Goal: Task Accomplishment & Management: Manage account settings

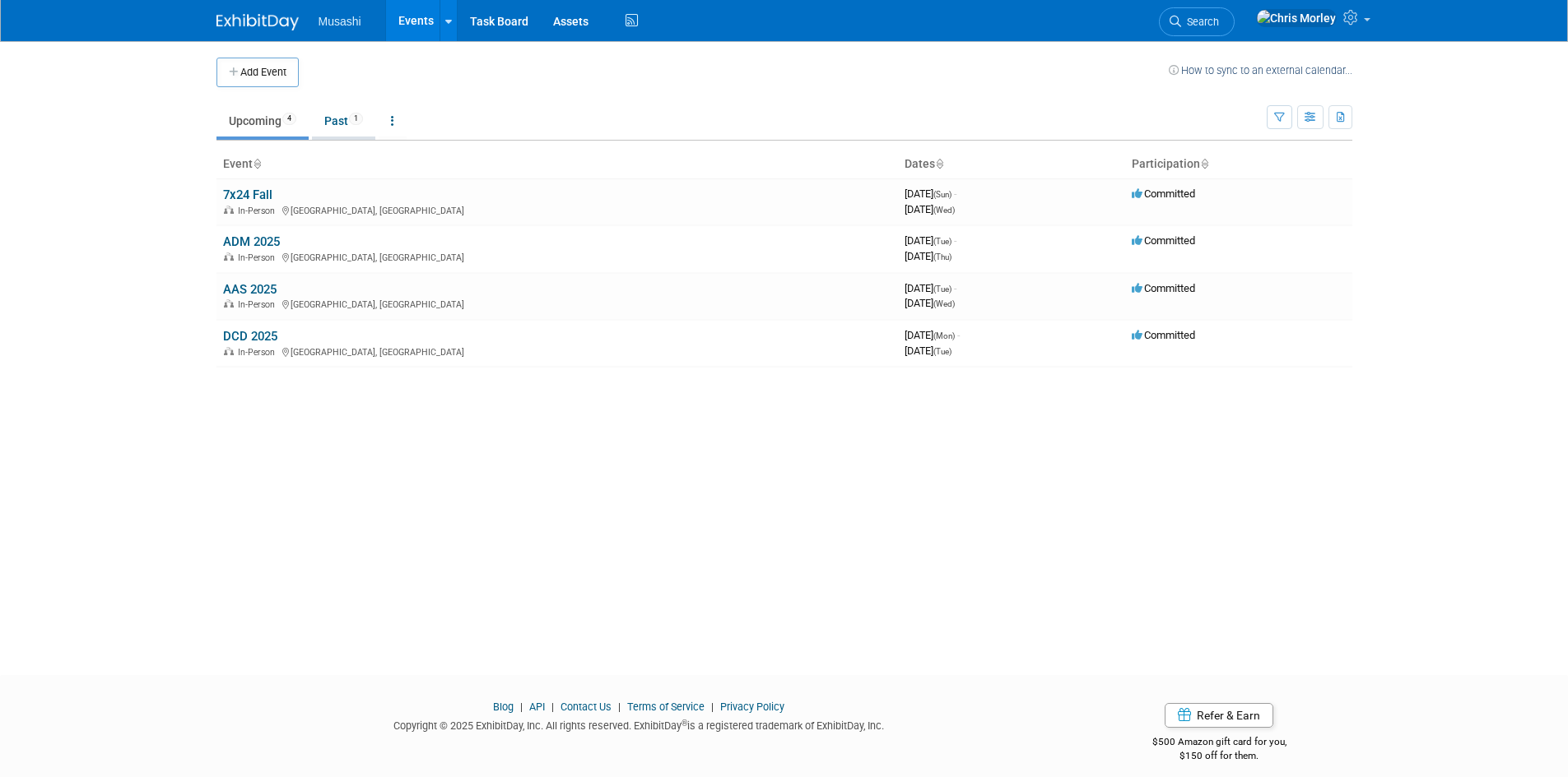
click at [346, 119] on link "Past 1" at bounding box center [343, 121] width 63 height 31
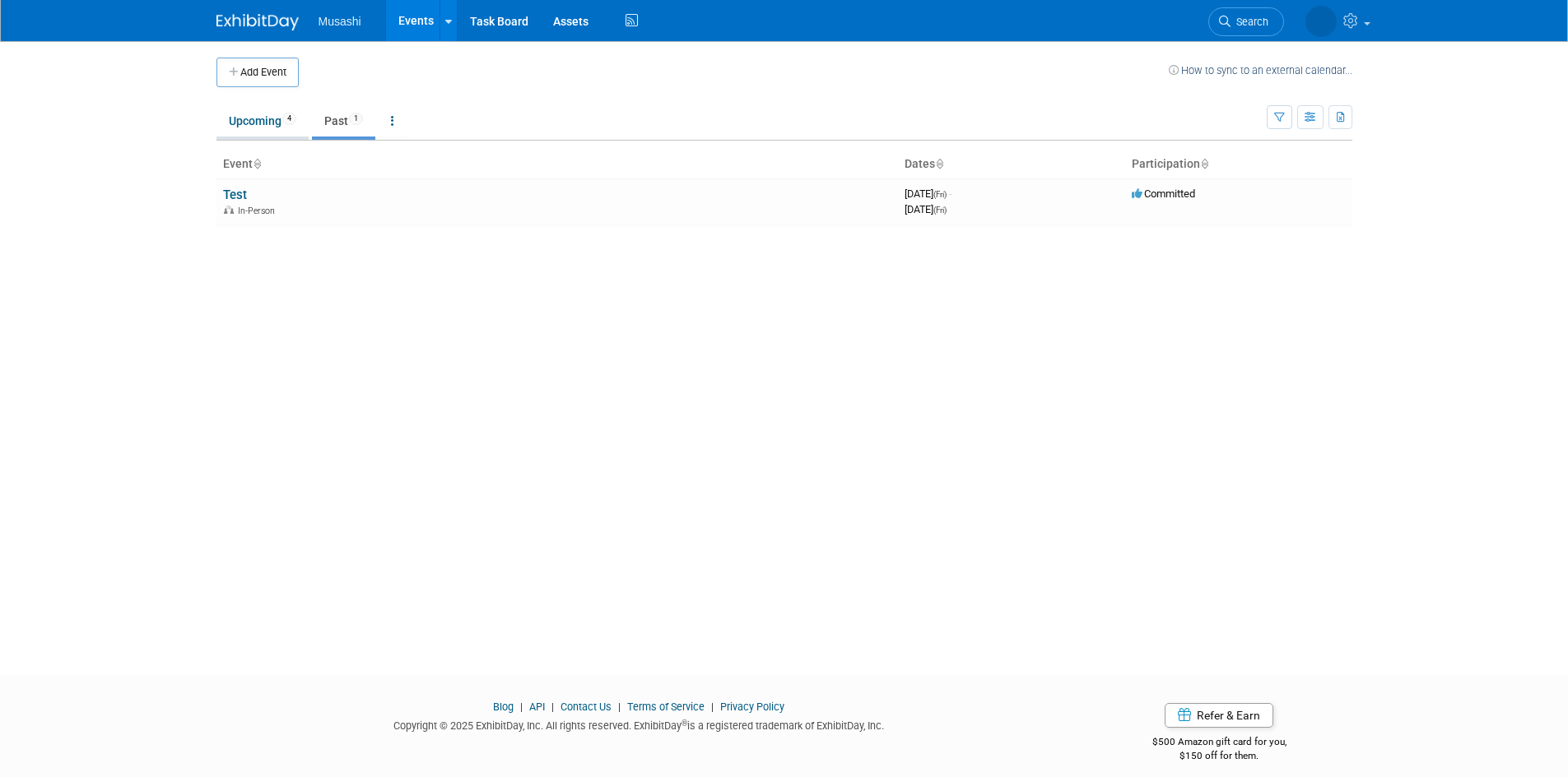
click at [257, 138] on li "Upcoming 4" at bounding box center [262, 122] width 92 height 35
click at [264, 116] on link "Upcoming 4" at bounding box center [262, 121] width 92 height 31
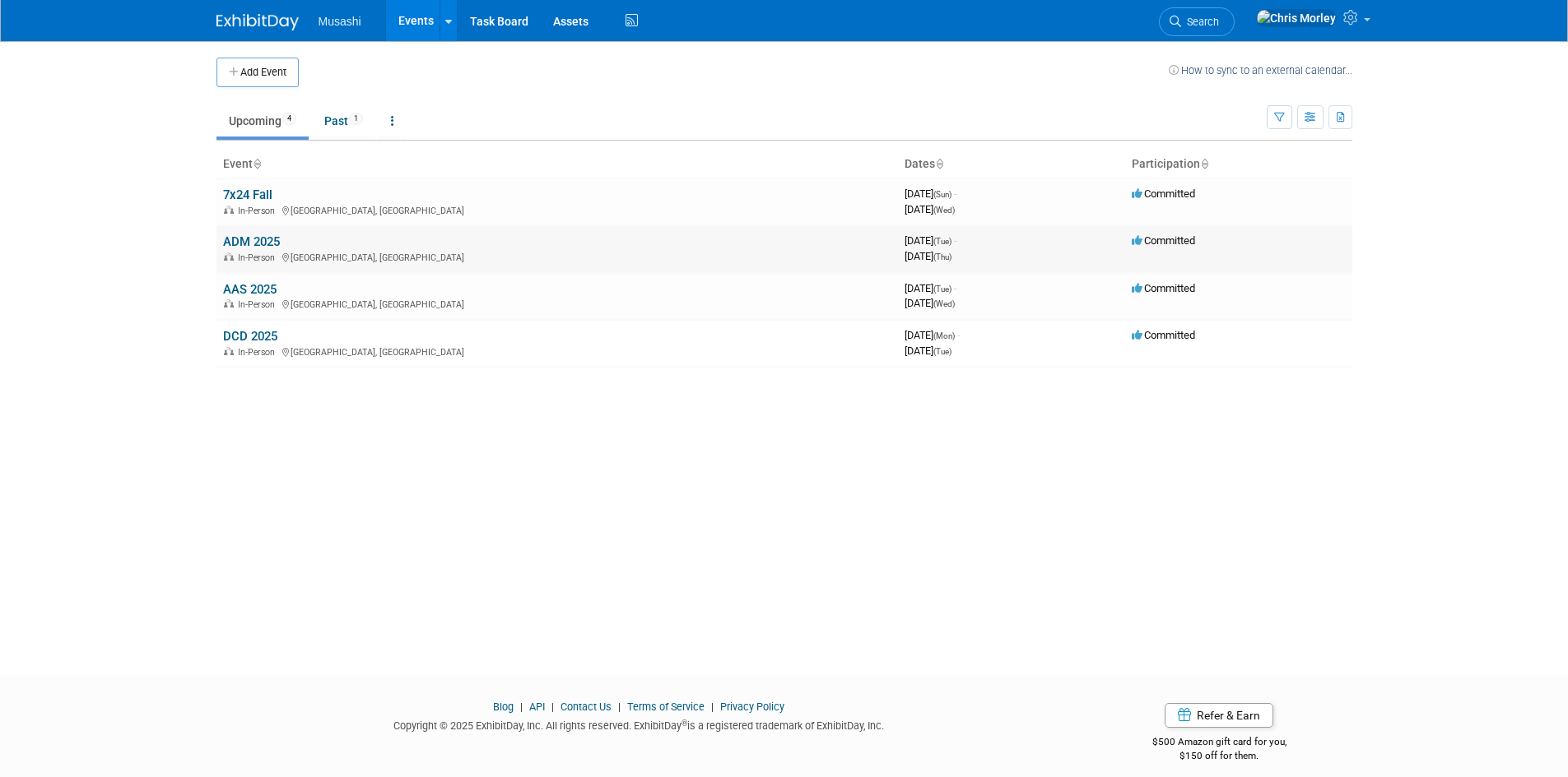
click at [264, 241] on link "ADM 2025" at bounding box center [251, 242] width 57 height 15
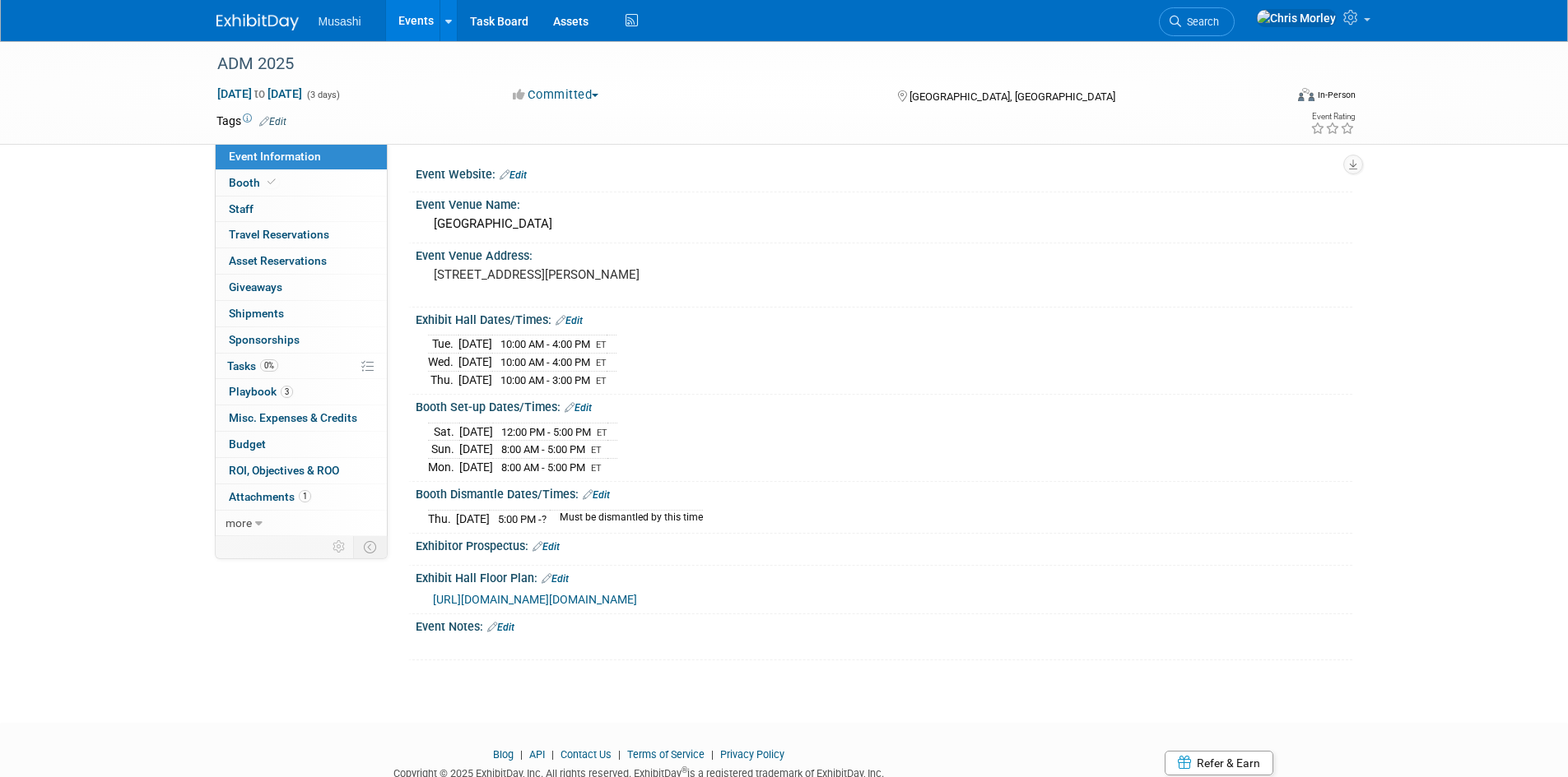
click at [269, 117] on icon at bounding box center [264, 121] width 10 height 11
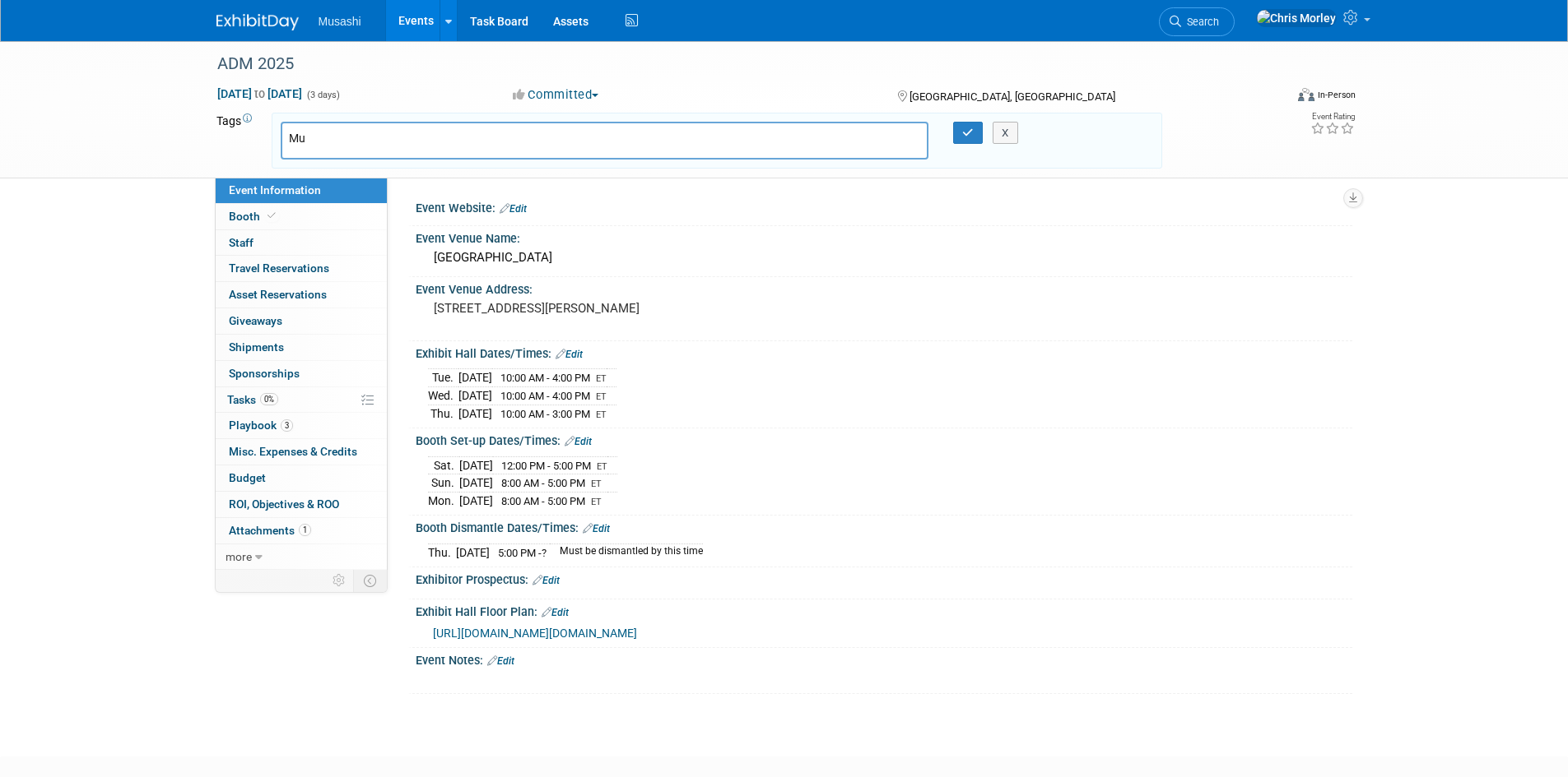
type input "M"
type input "AI"
click at [972, 130] on div "AI X" at bounding box center [717, 140] width 897 height 38
click at [966, 136] on icon "button" at bounding box center [968, 133] width 12 height 11
type input "AI"
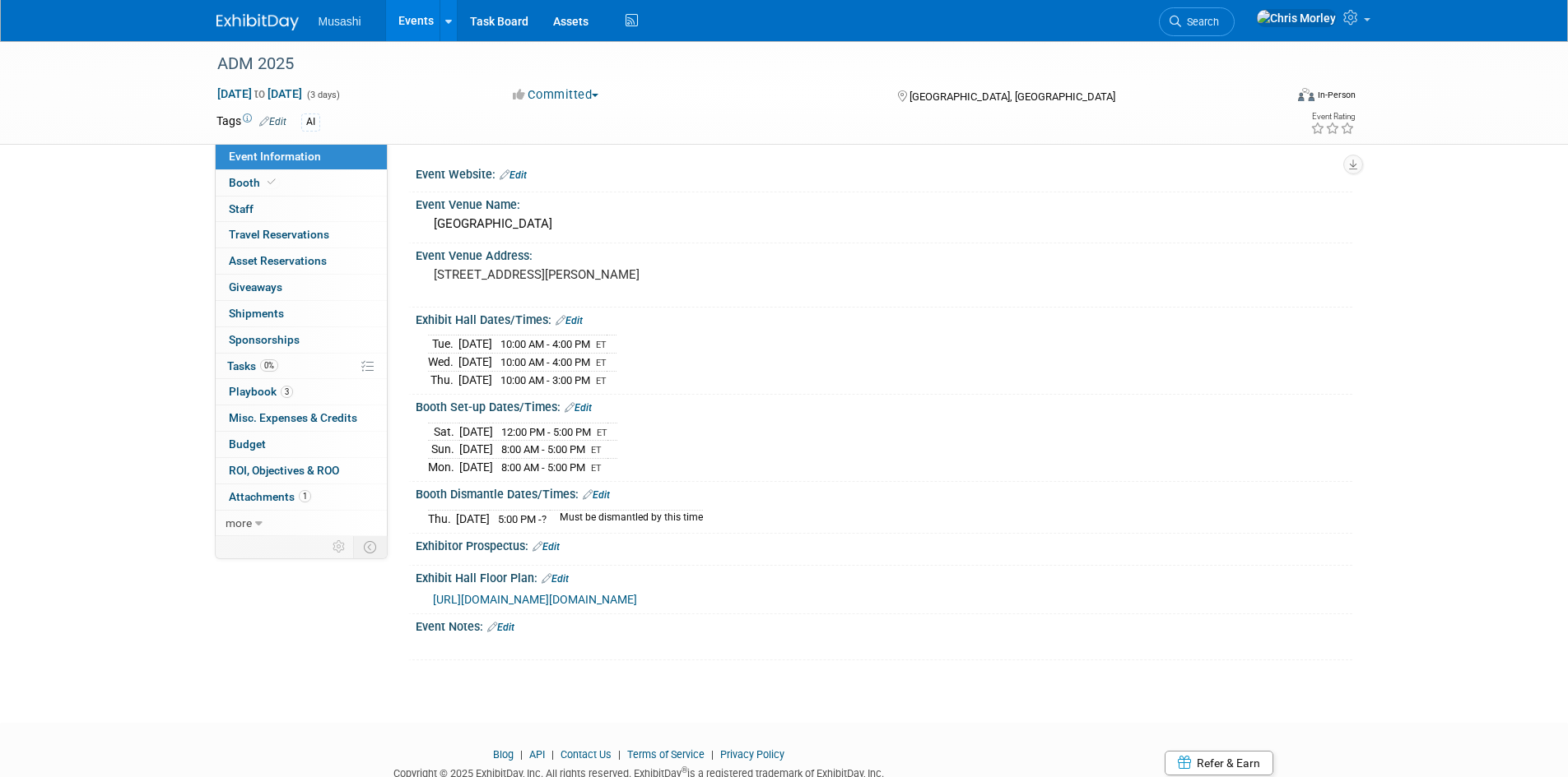
click at [248, 18] on img at bounding box center [257, 22] width 82 height 16
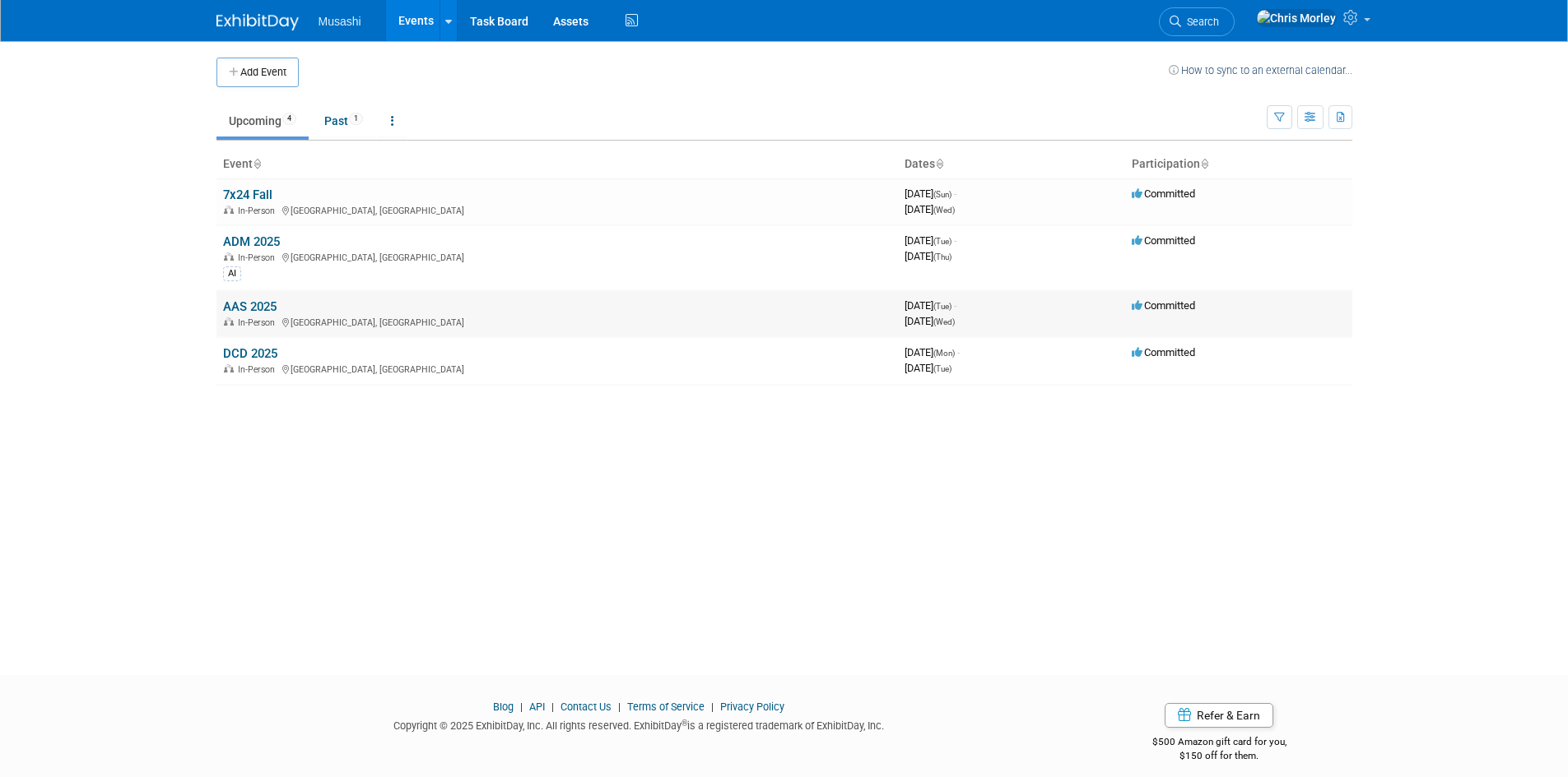
click at [264, 307] on link "AAS 2025" at bounding box center [249, 307] width 53 height 15
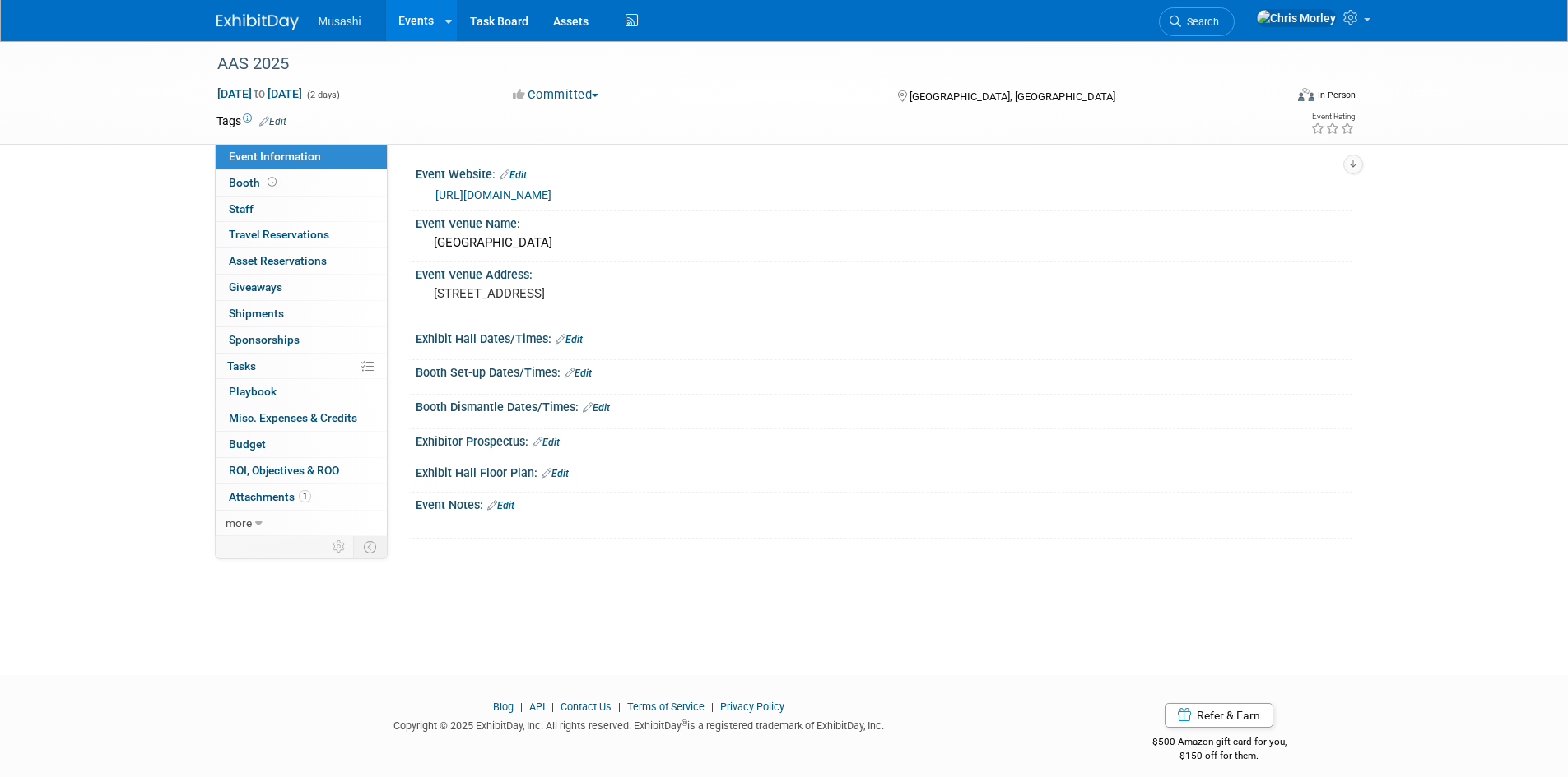
click at [271, 116] on link "Edit" at bounding box center [273, 122] width 27 height 12
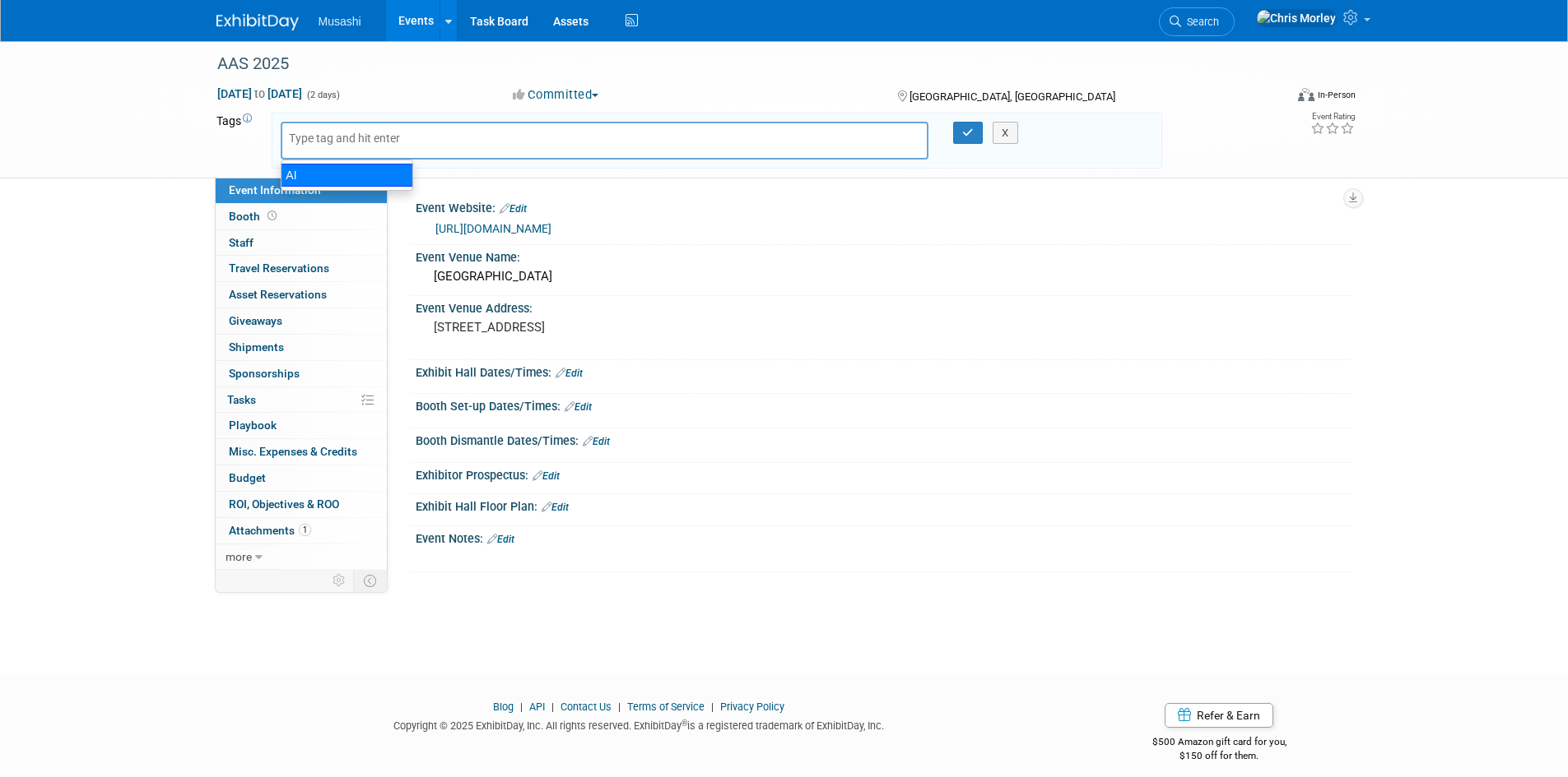
click at [298, 177] on div "AI" at bounding box center [346, 175] width 133 height 23
type input "AI"
click at [968, 133] on icon "button" at bounding box center [968, 133] width 12 height 11
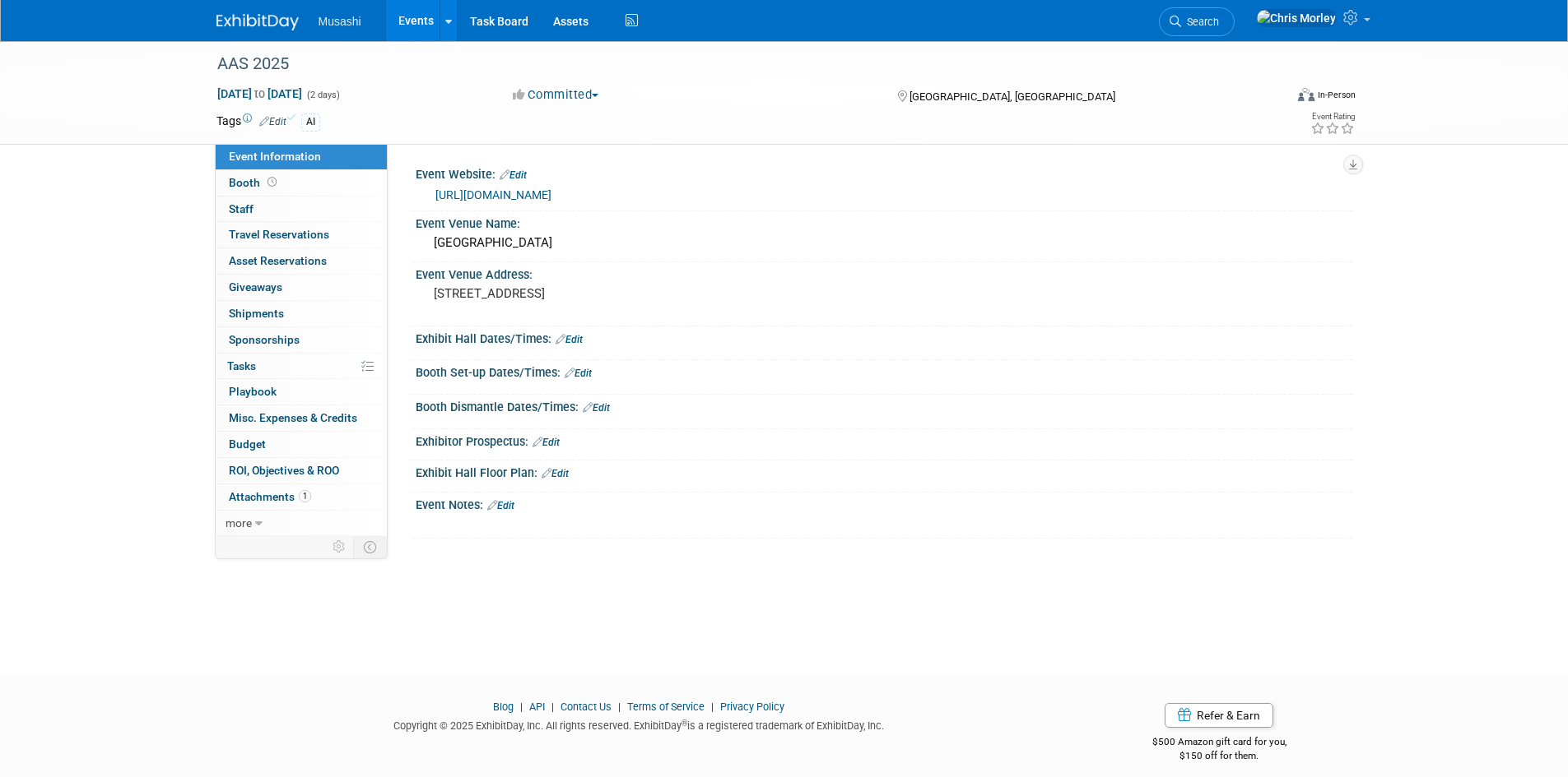
click at [259, 25] on img at bounding box center [257, 22] width 82 height 16
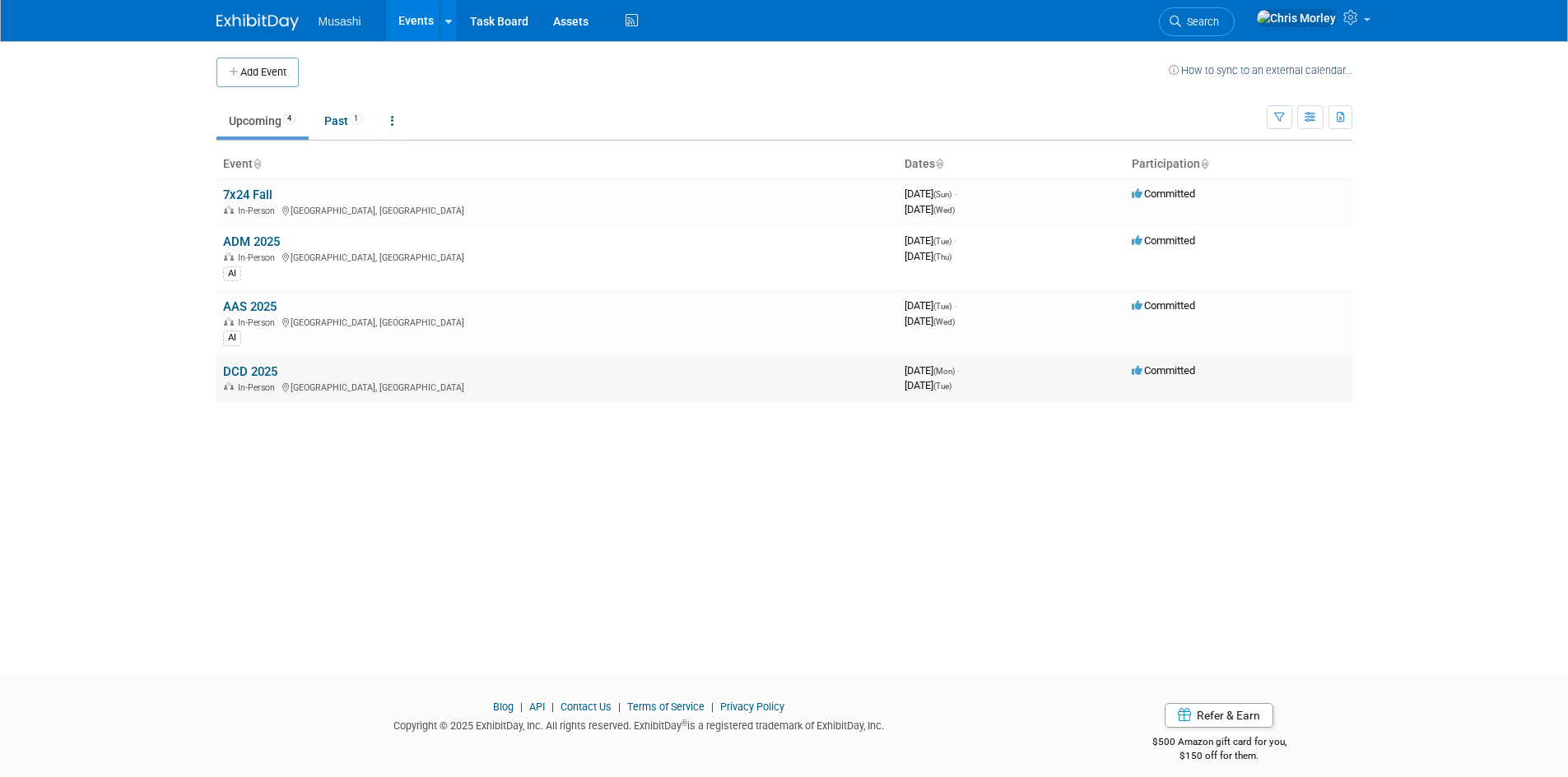
click at [248, 371] on link "DCD 2025" at bounding box center [250, 372] width 54 height 15
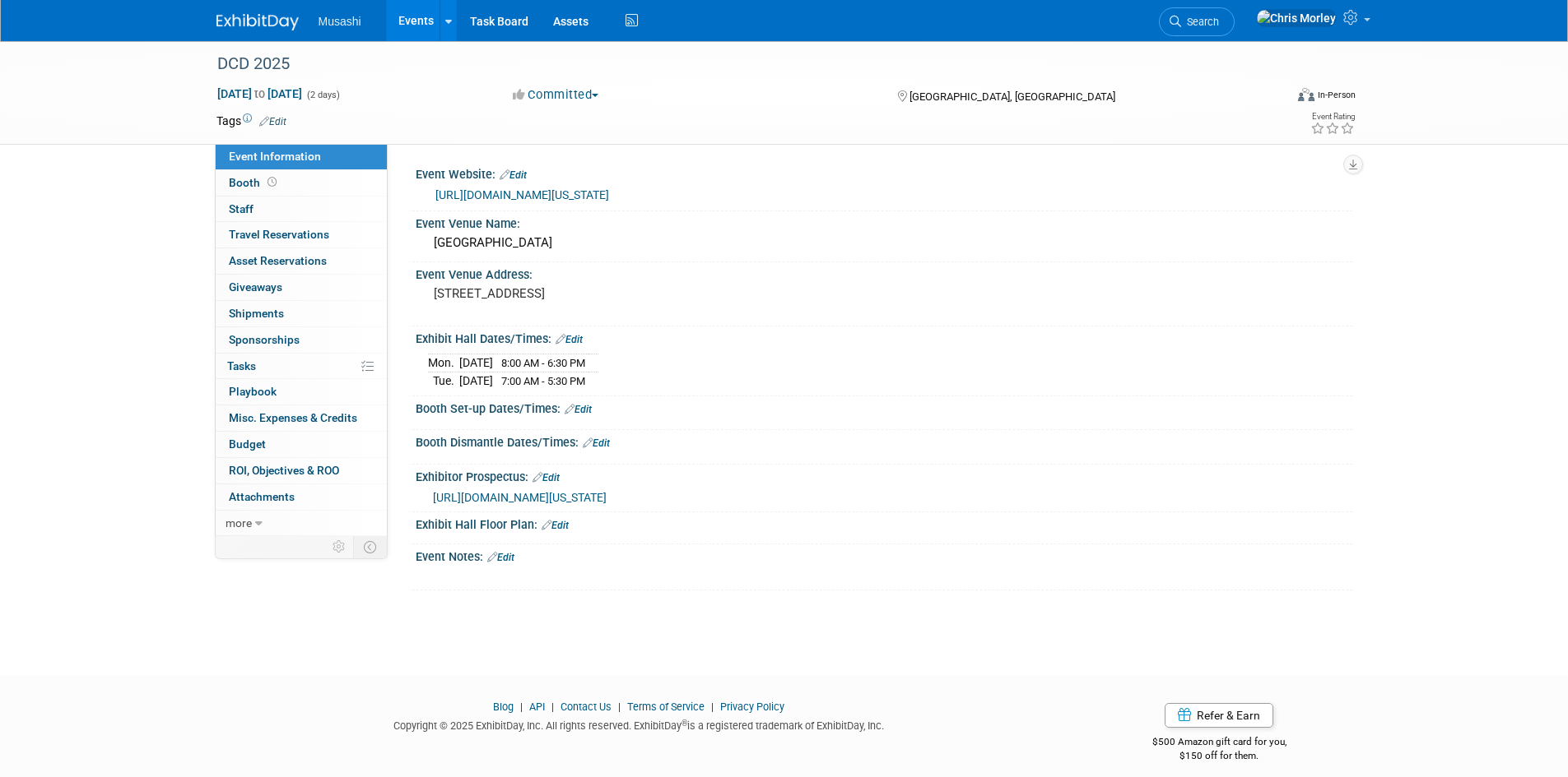
click at [608, 193] on link "https://www.datacenterdynamics.com/en/dcdconnect-live/virginia/2025/" at bounding box center [522, 195] width 174 height 14
click at [279, 121] on link "Edit" at bounding box center [273, 122] width 27 height 12
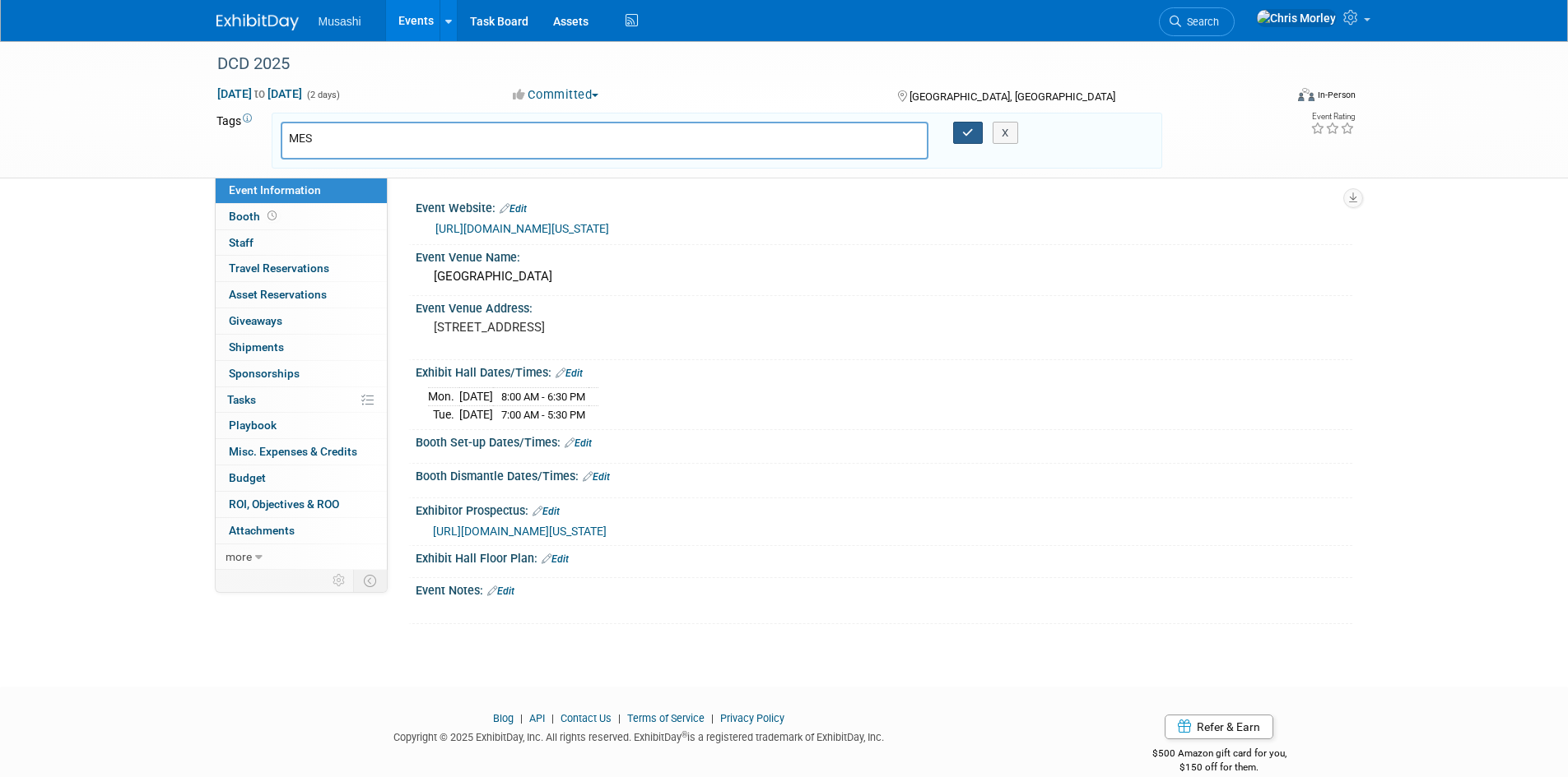
type input "MES"
click at [970, 129] on icon "button" at bounding box center [968, 133] width 12 height 11
type input "MES"
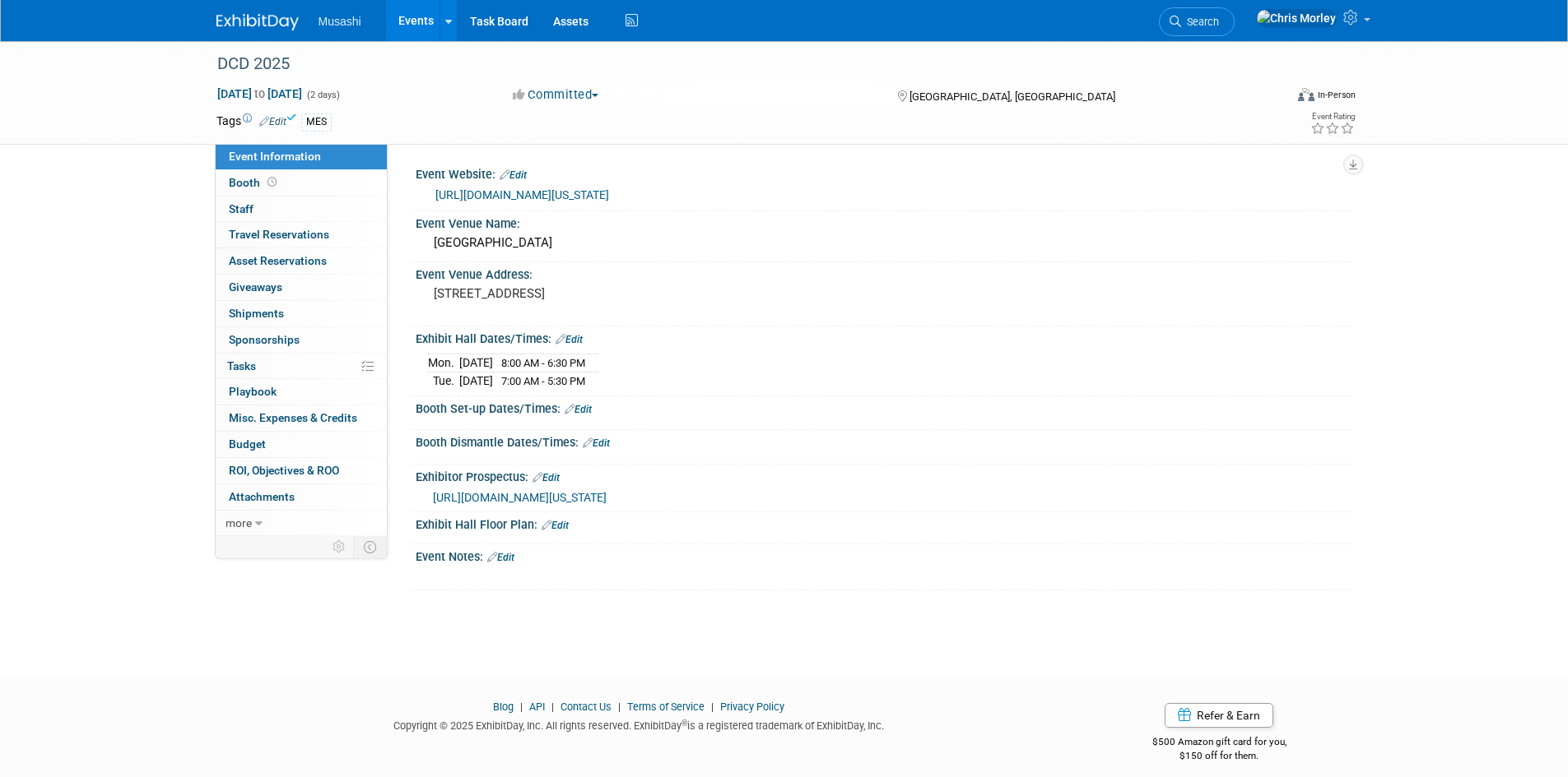
click at [273, 28] on img at bounding box center [257, 22] width 82 height 16
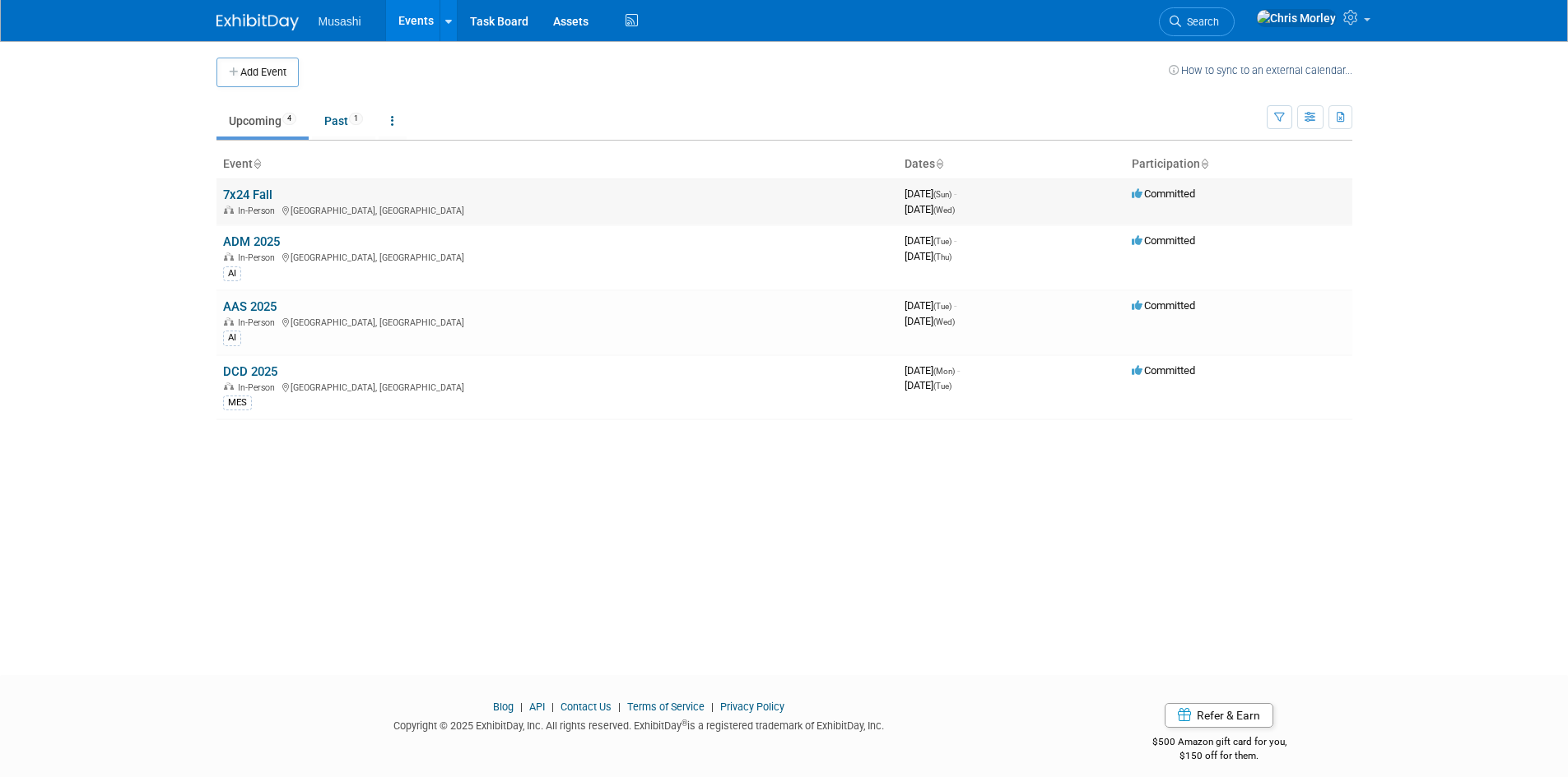
click at [250, 185] on td "7x24 Fall In-Person San Antonio, TX" at bounding box center [557, 202] width 682 height 47
click at [256, 198] on link "7x24 Fall" at bounding box center [248, 195] width 49 height 15
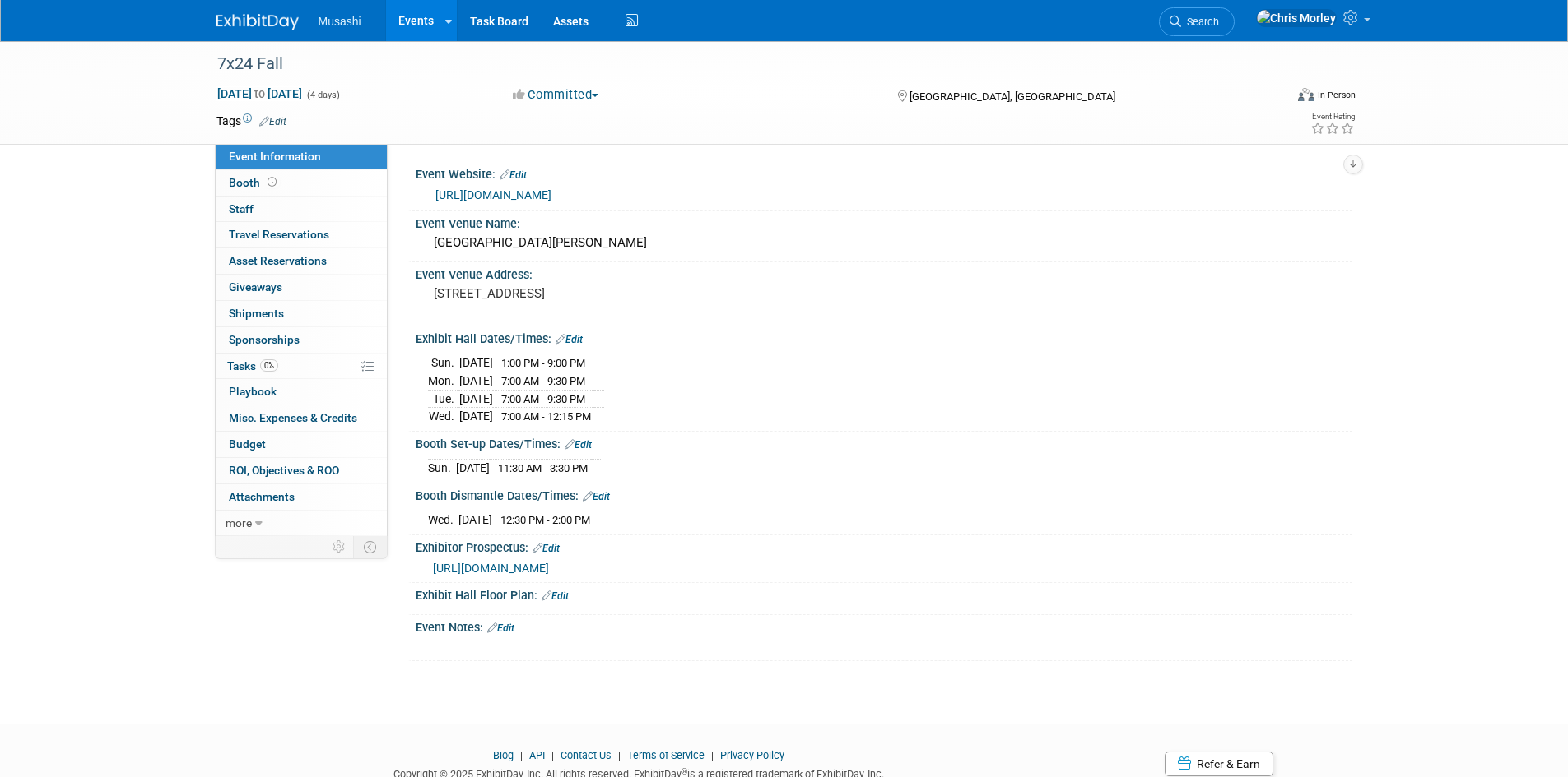
click at [506, 193] on link "[URL][DOMAIN_NAME]" at bounding box center [493, 195] width 116 height 14
click at [264, 121] on icon at bounding box center [264, 121] width 10 height 11
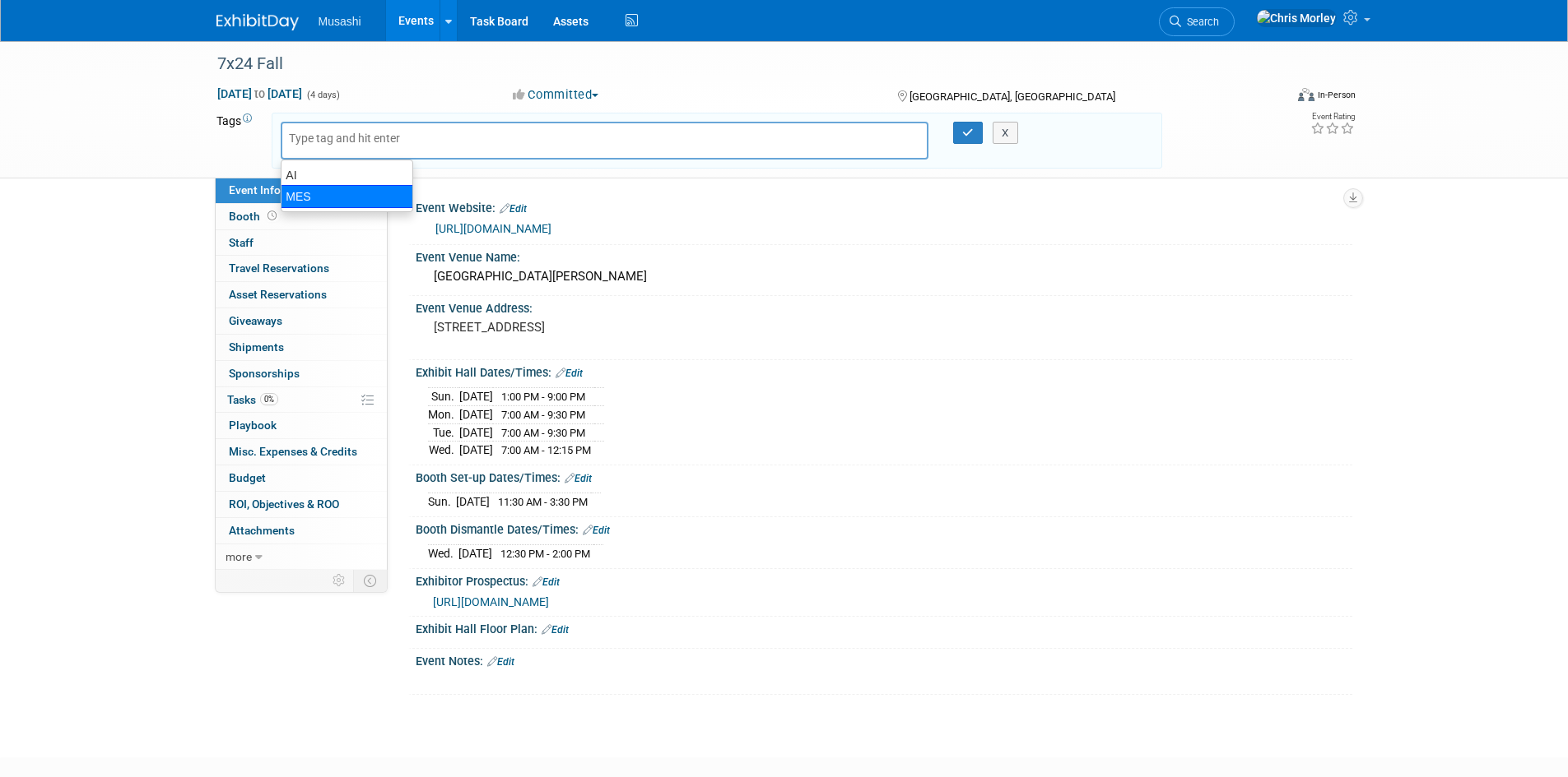
click at [329, 204] on div "MES" at bounding box center [346, 196] width 133 height 23
type input "MES"
click at [970, 129] on icon "button" at bounding box center [968, 133] width 12 height 11
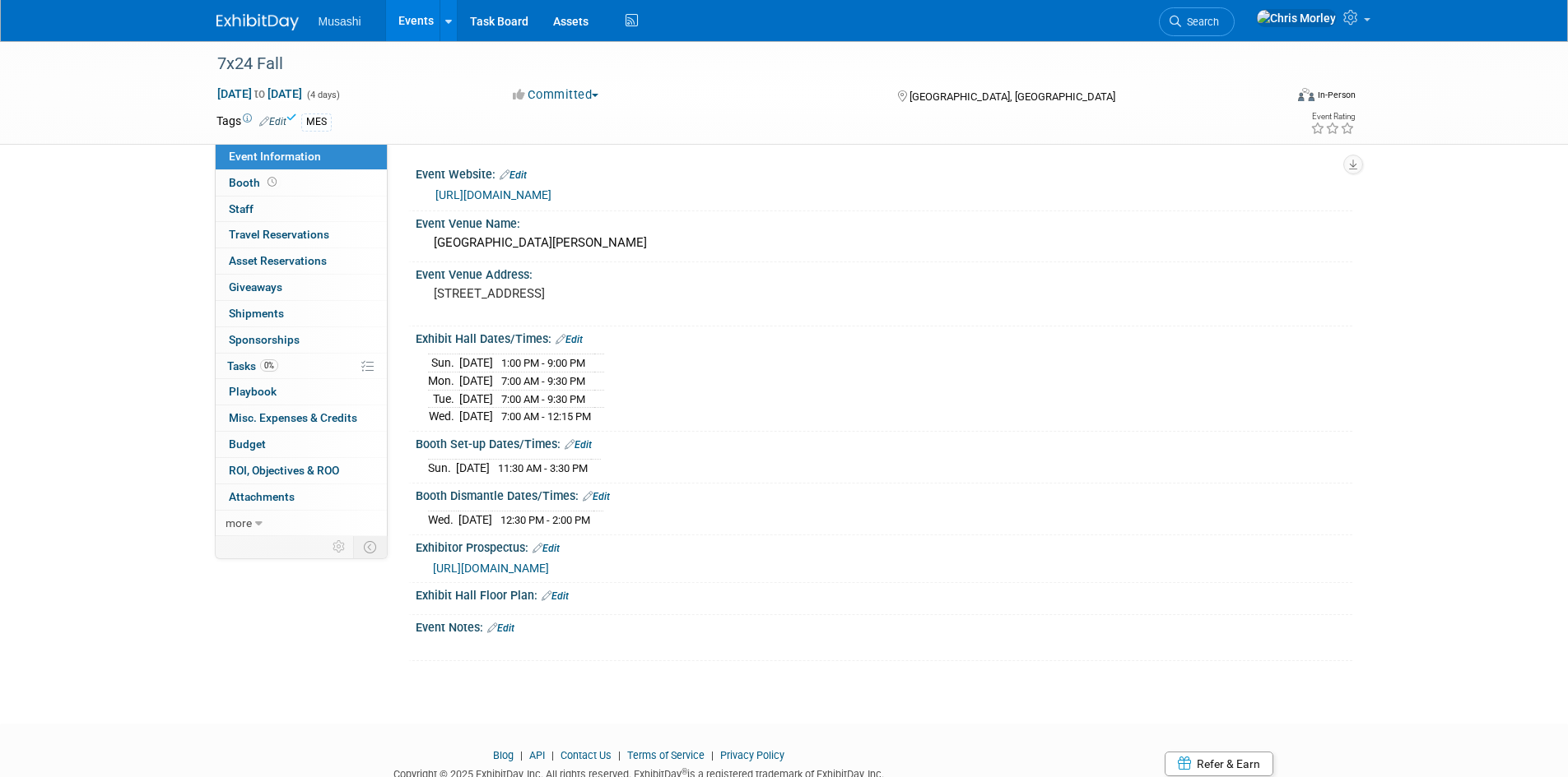
click at [244, 28] on img at bounding box center [257, 22] width 82 height 16
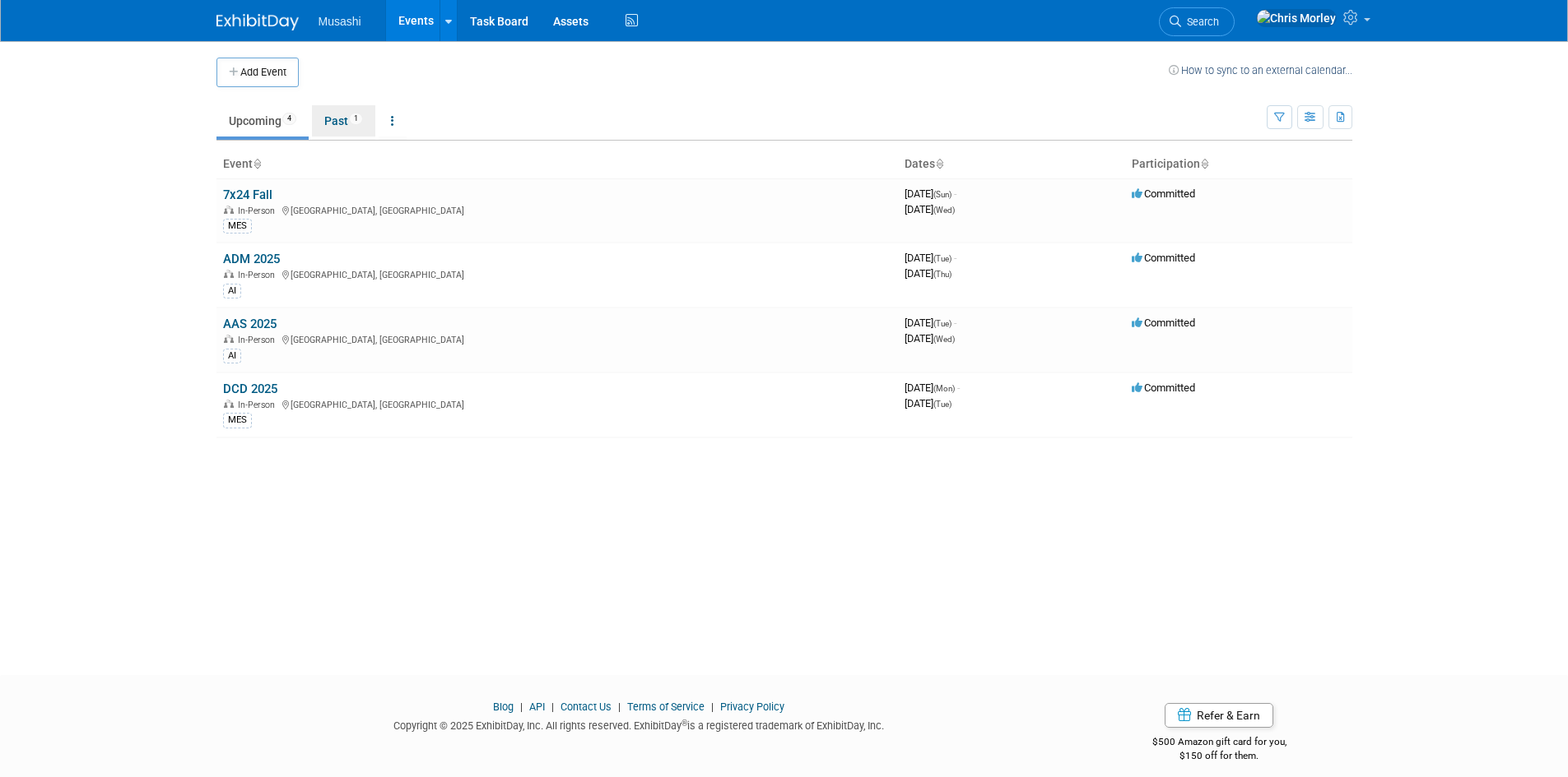
click at [342, 123] on link "Past 1" at bounding box center [343, 121] width 63 height 31
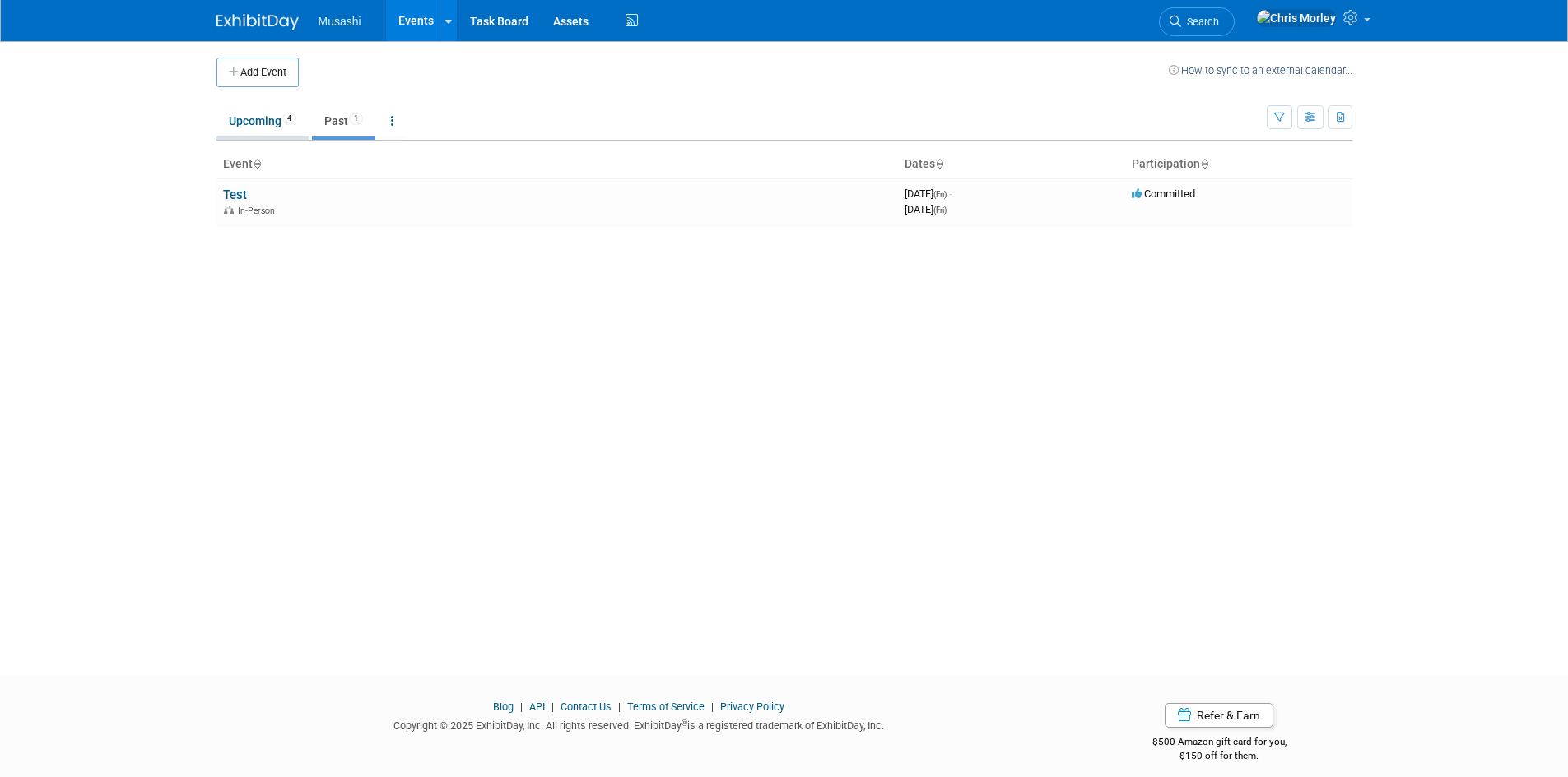
click at [265, 125] on link "Upcoming 4" at bounding box center [262, 121] width 92 height 31
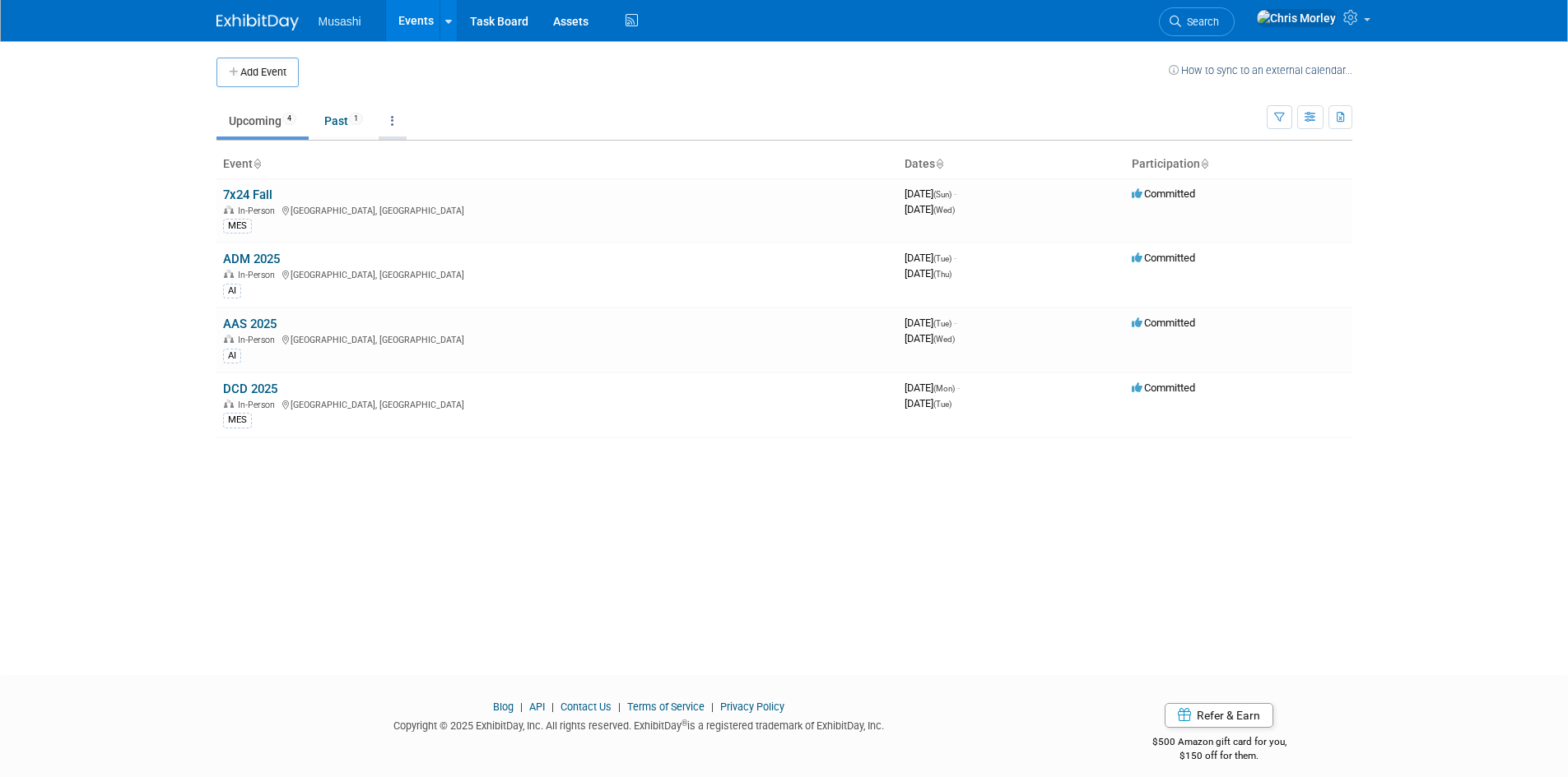
click at [399, 118] on link at bounding box center [392, 121] width 28 height 31
click at [1284, 119] on button "button" at bounding box center [1279, 117] width 25 height 24
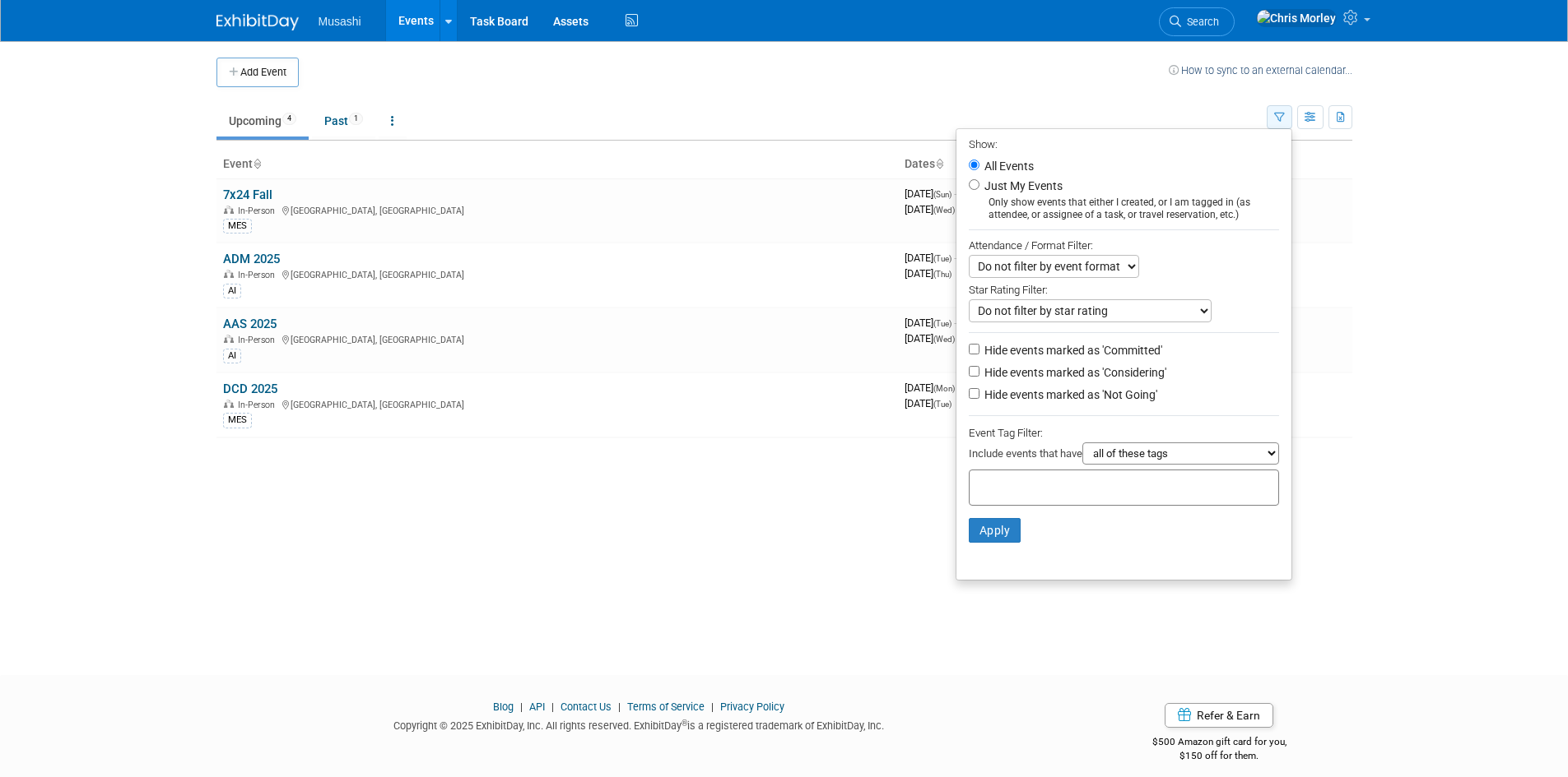
click at [1284, 119] on button "button" at bounding box center [1279, 117] width 25 height 24
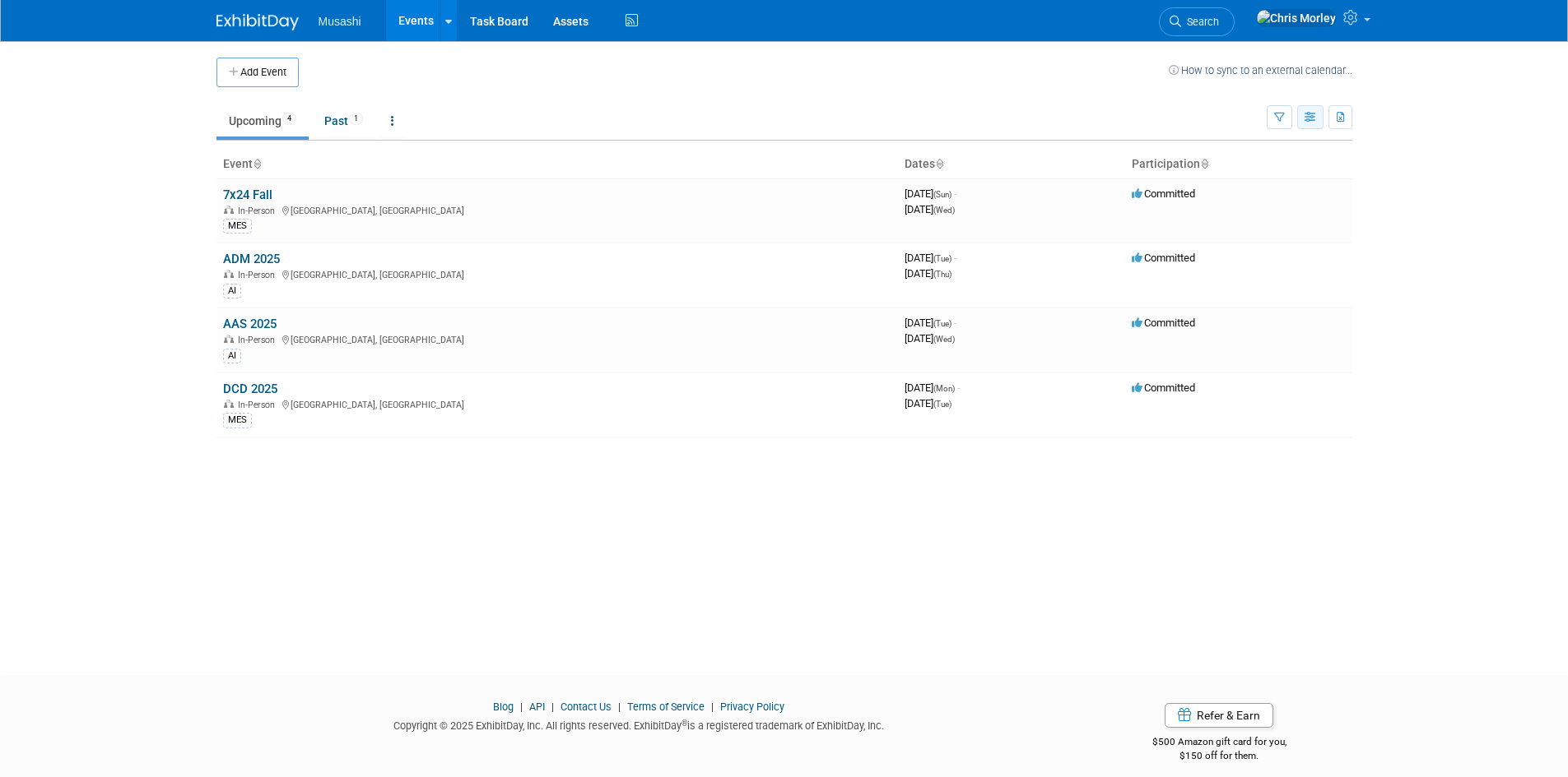
click at [1312, 116] on icon "button" at bounding box center [1310, 117] width 13 height 11
click at [1240, 200] on link "Detail View" at bounding box center [1241, 199] width 139 height 23
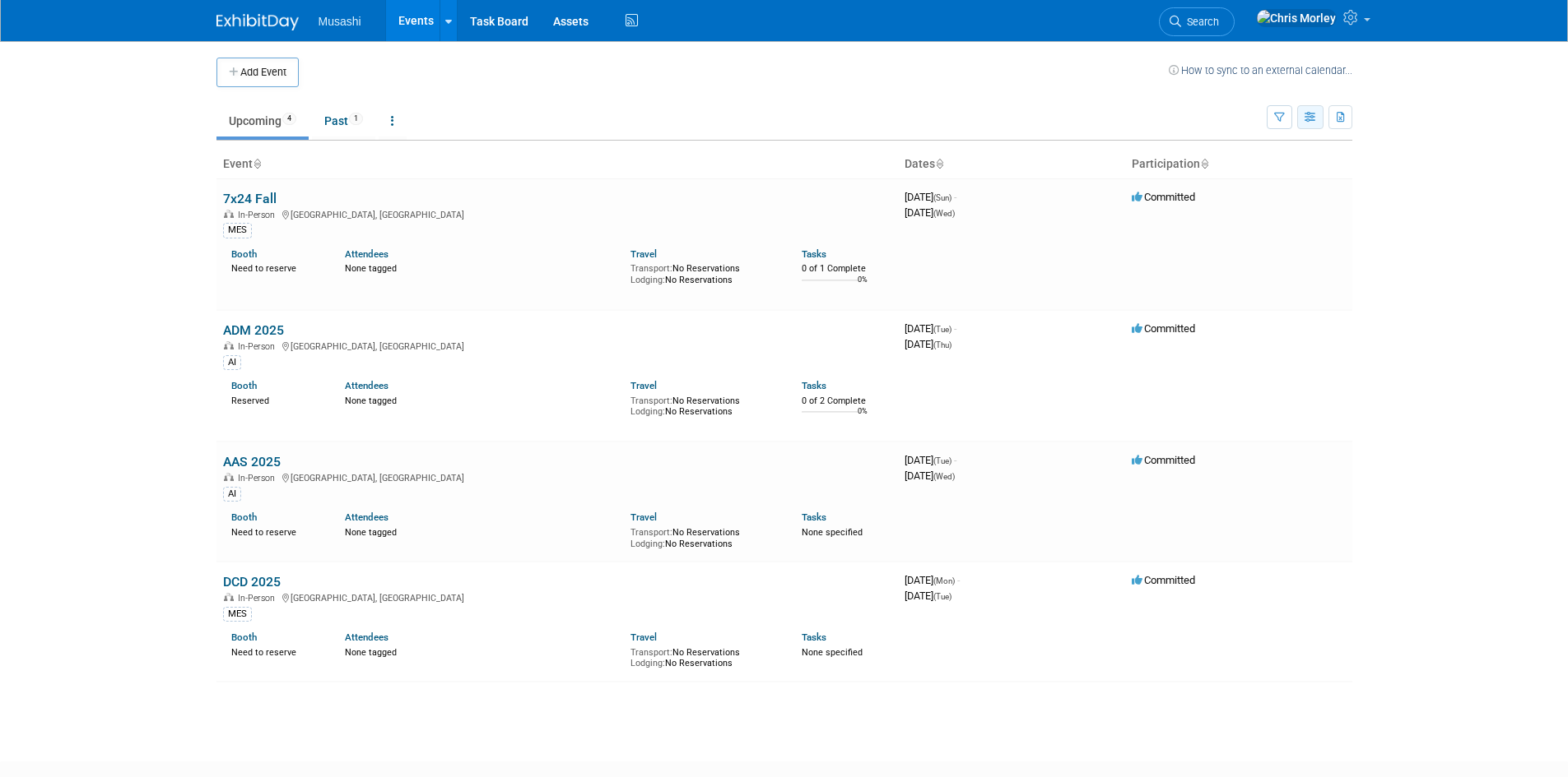
click at [1308, 115] on icon "button" at bounding box center [1310, 117] width 13 height 11
click at [1244, 177] on link "List View" at bounding box center [1241, 174] width 139 height 23
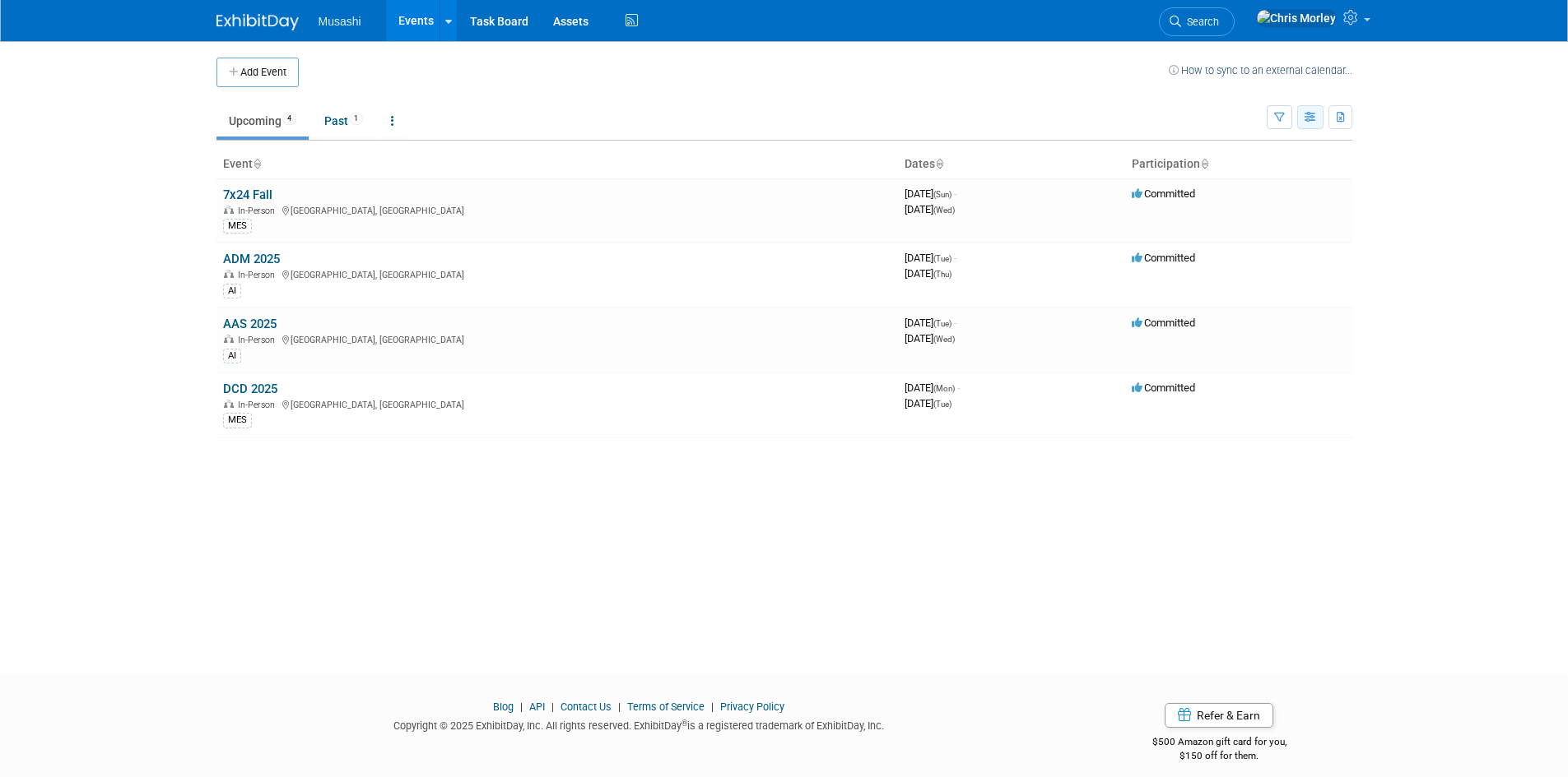
click at [1308, 117] on icon "button" at bounding box center [1310, 117] width 13 height 11
click at [1256, 235] on link "Calendar View" at bounding box center [1241, 225] width 139 height 23
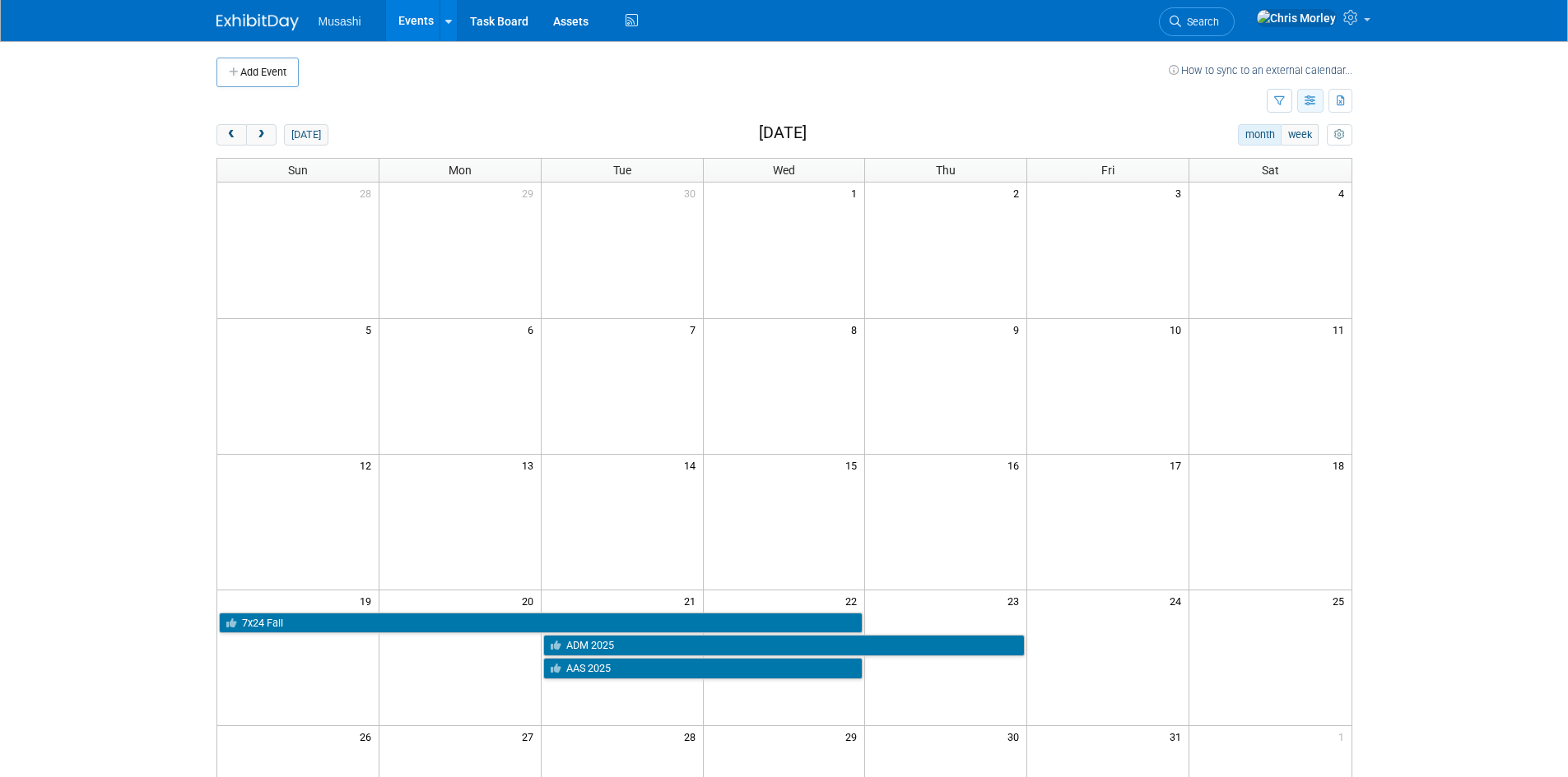
click at [1310, 107] on button "button" at bounding box center [1309, 101] width 26 height 24
click at [1222, 154] on link "List View" at bounding box center [1241, 157] width 139 height 23
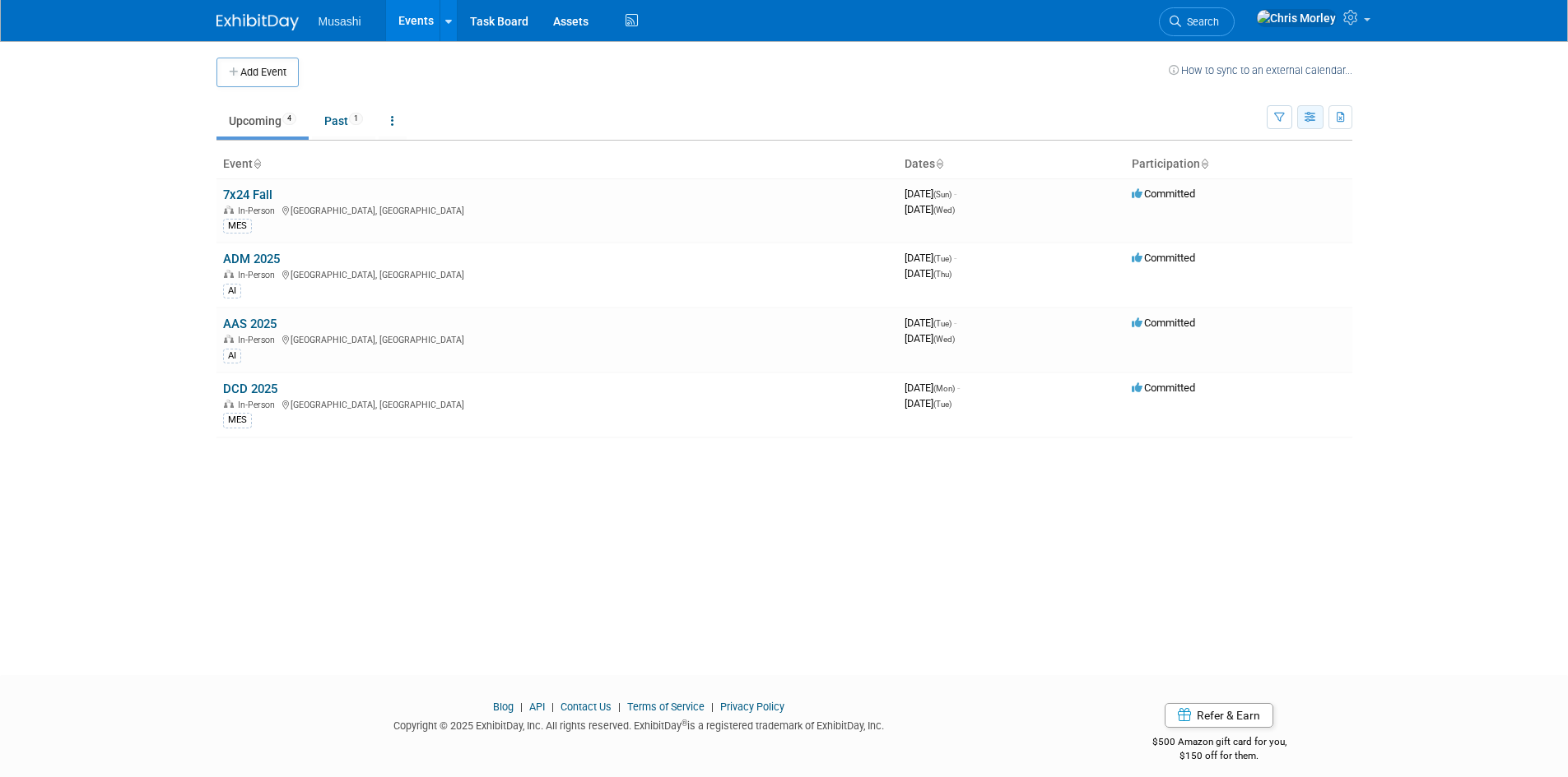
click at [1309, 114] on icon "button" at bounding box center [1310, 117] width 13 height 11
click at [1250, 259] on link "Expert Grid" at bounding box center [1241, 250] width 139 height 23
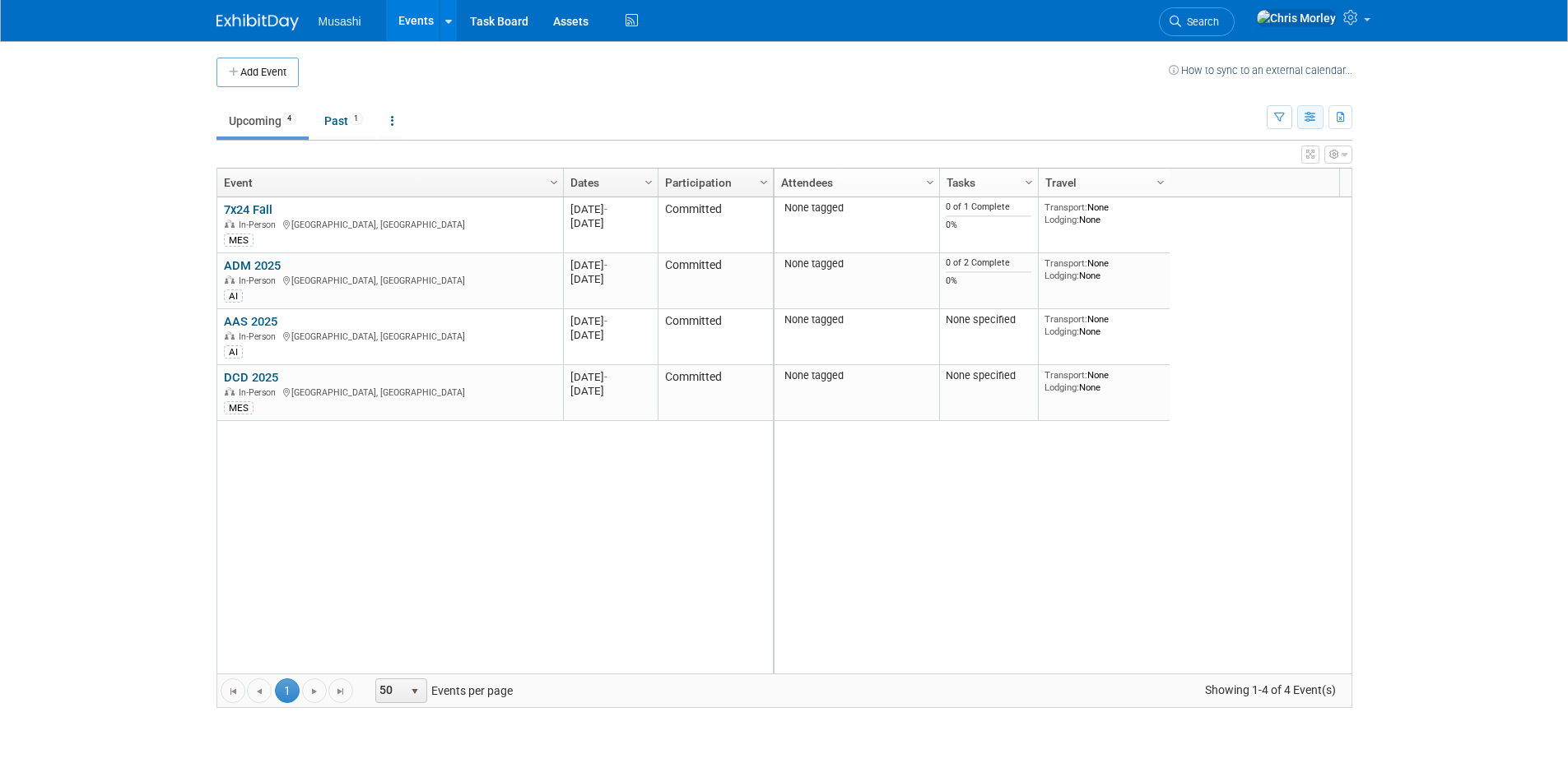
click at [1305, 113] on icon "button" at bounding box center [1310, 117] width 13 height 11
click at [1253, 174] on link "List View" at bounding box center [1241, 174] width 139 height 23
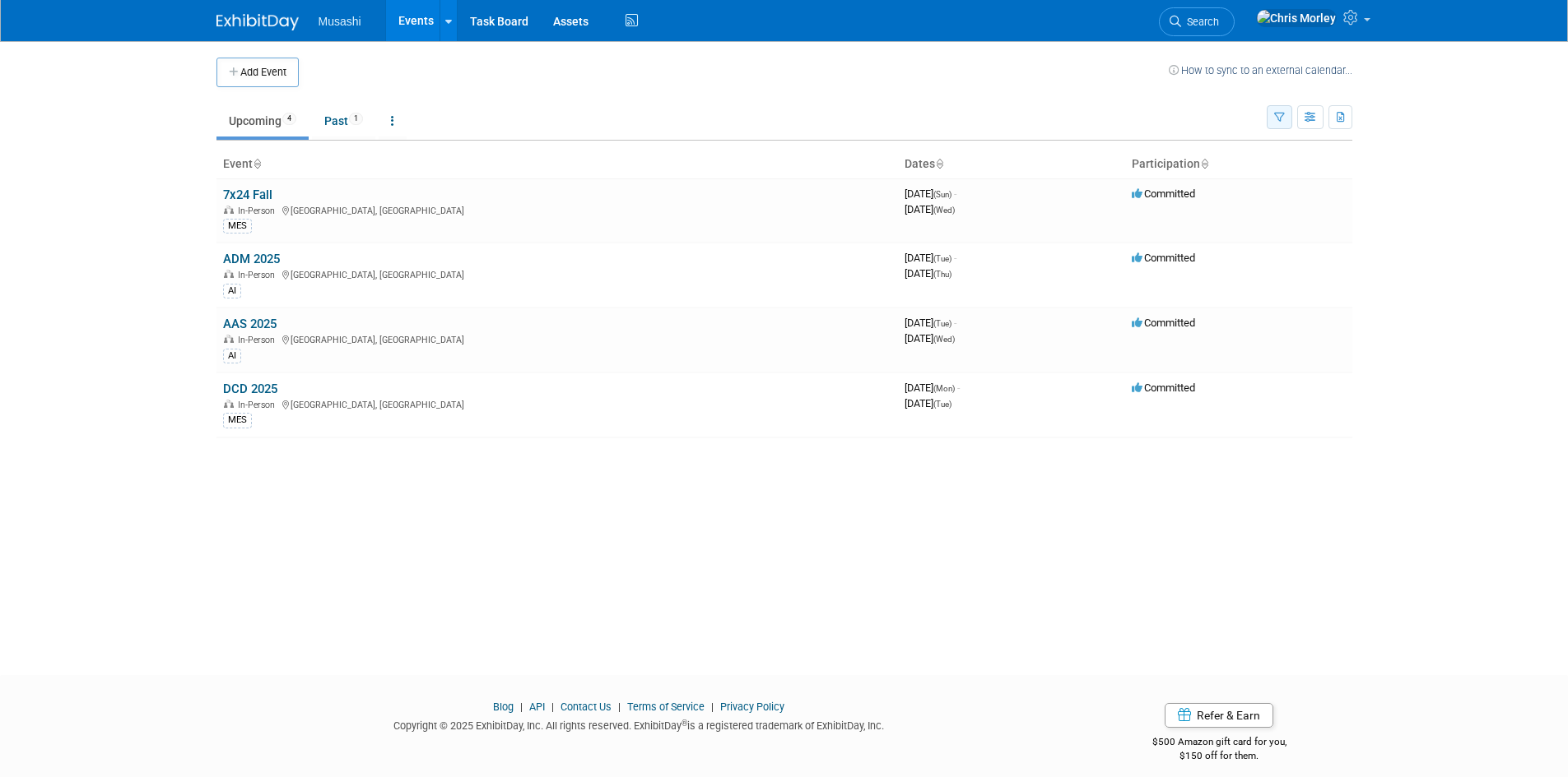
click at [1278, 120] on icon "button" at bounding box center [1279, 117] width 11 height 11
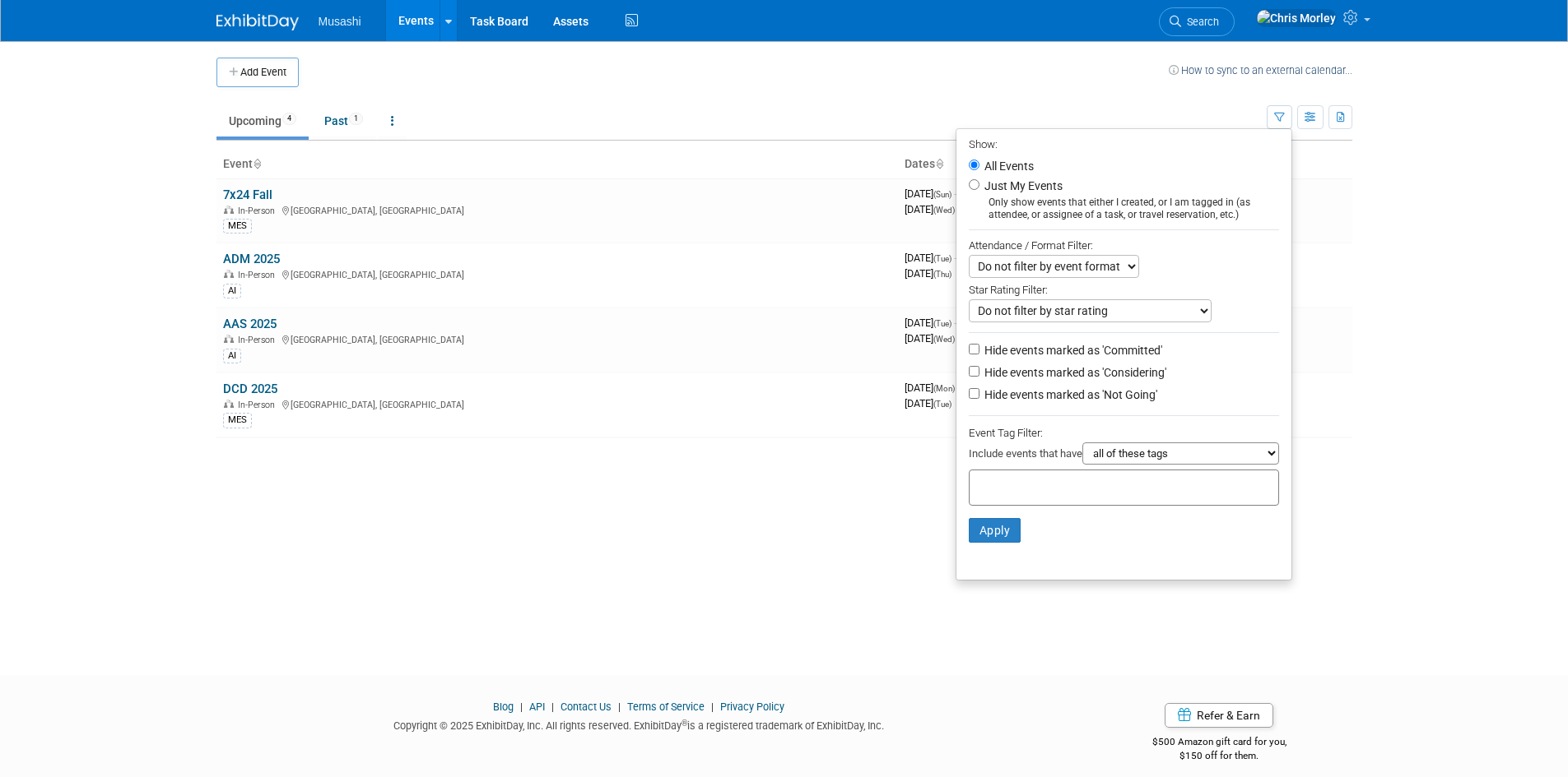
click at [1120, 268] on select "Do not filter by event format Only show In-Person events Only show Virtual even…" at bounding box center [1054, 266] width 171 height 23
click at [1141, 317] on select "Do not filter by star rating Only show events with no ratings (0 stars) Only sh…" at bounding box center [1089, 311] width 242 height 23
click at [1141, 311] on select "Do not filter by star rating Only show events with no ratings (0 stars) Only sh…" at bounding box center [1089, 311] width 242 height 23
click at [1190, 459] on select "all of these tags any one of these tags only and exactly these specific tags" at bounding box center [1180, 454] width 197 height 22
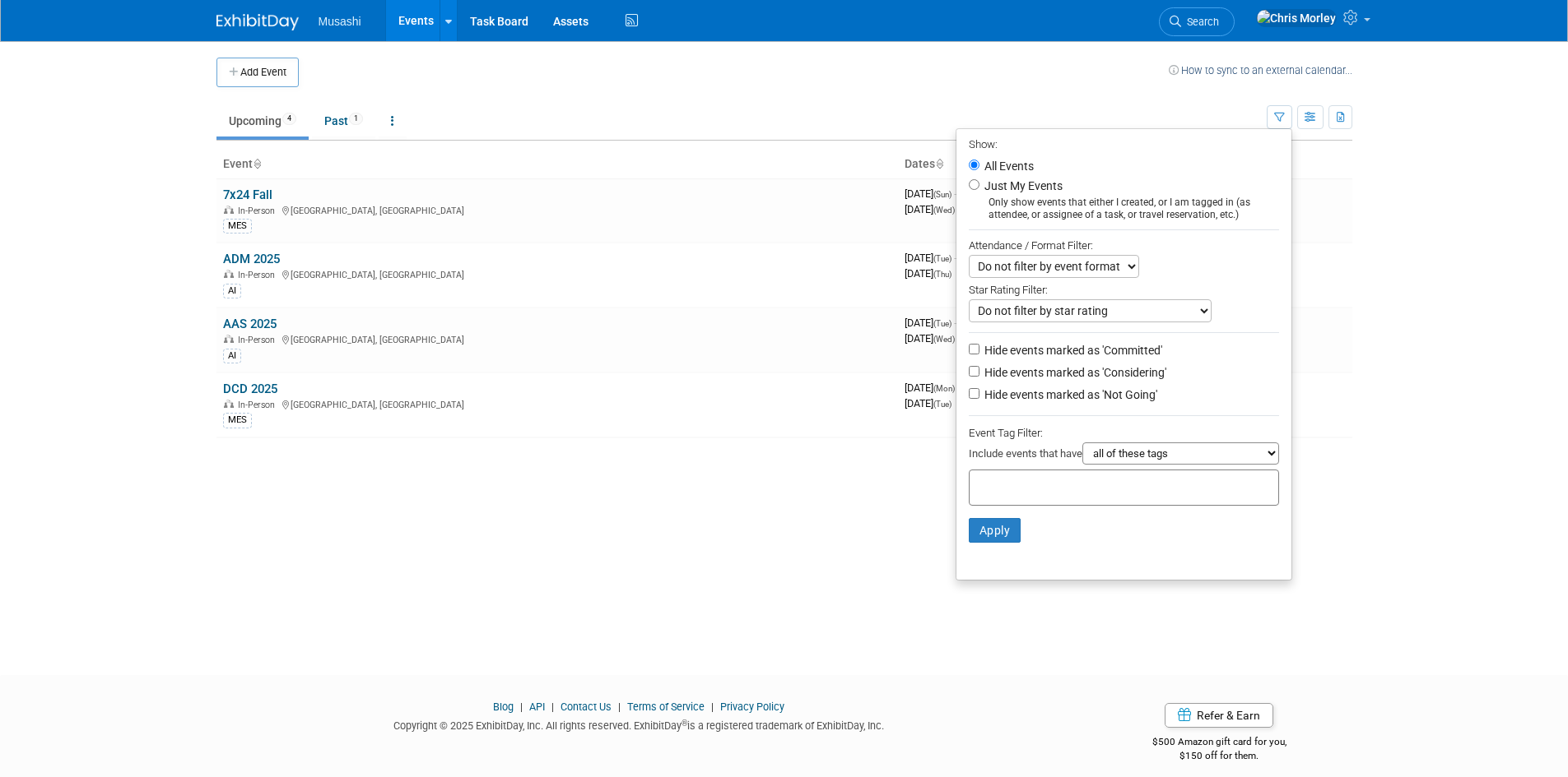
select select "only"
click at [1082, 448] on select "all of these tags any one of these tags only and exactly these specific tags" at bounding box center [1180, 454] width 197 height 22
click at [999, 490] on input "text" at bounding box center [1042, 485] width 132 height 16
click at [1013, 524] on div "AI" at bounding box center [1026, 527] width 133 height 23
type input "AI"
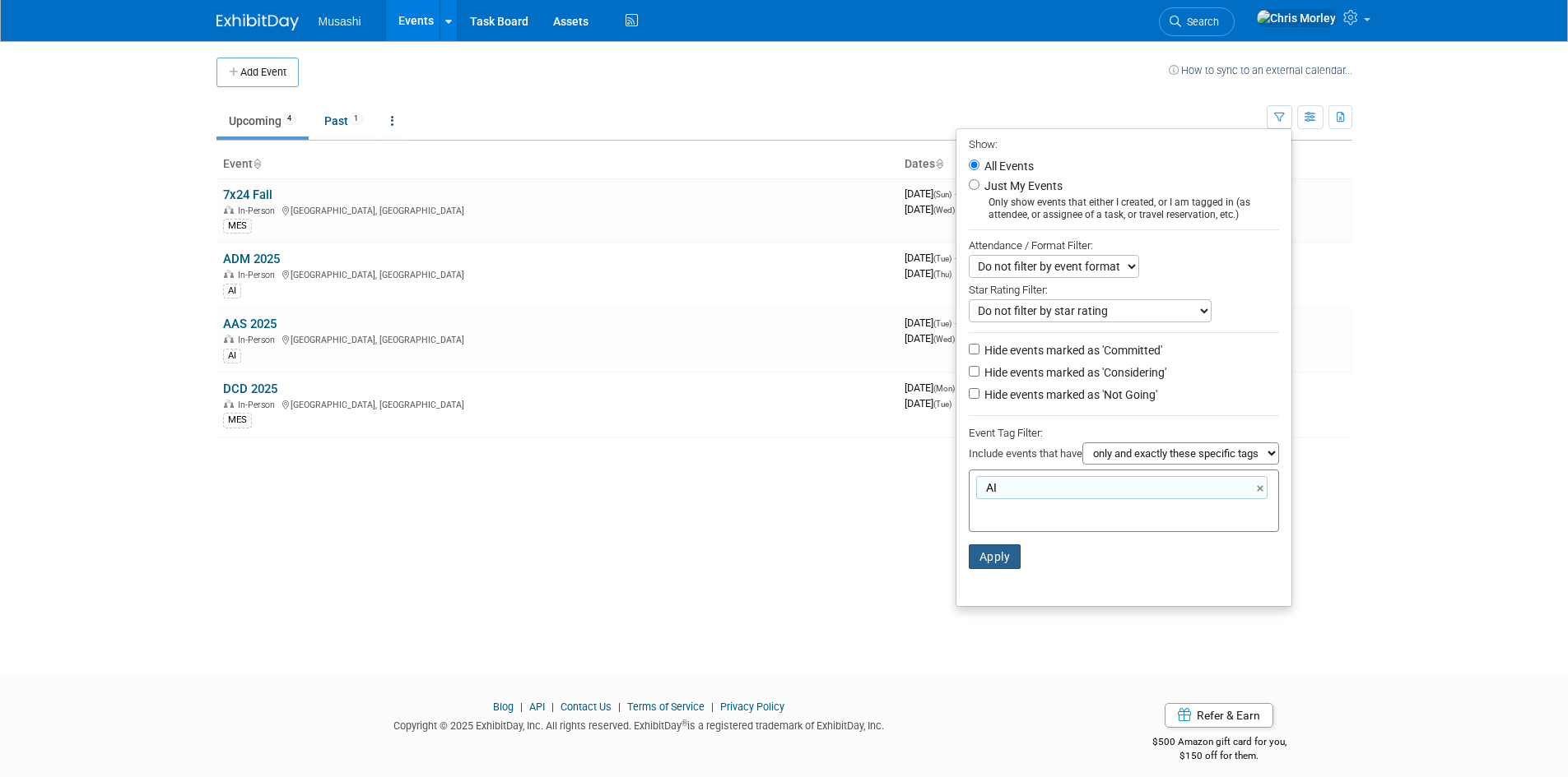
click at [972, 561] on button "Apply" at bounding box center [994, 557] width 52 height 24
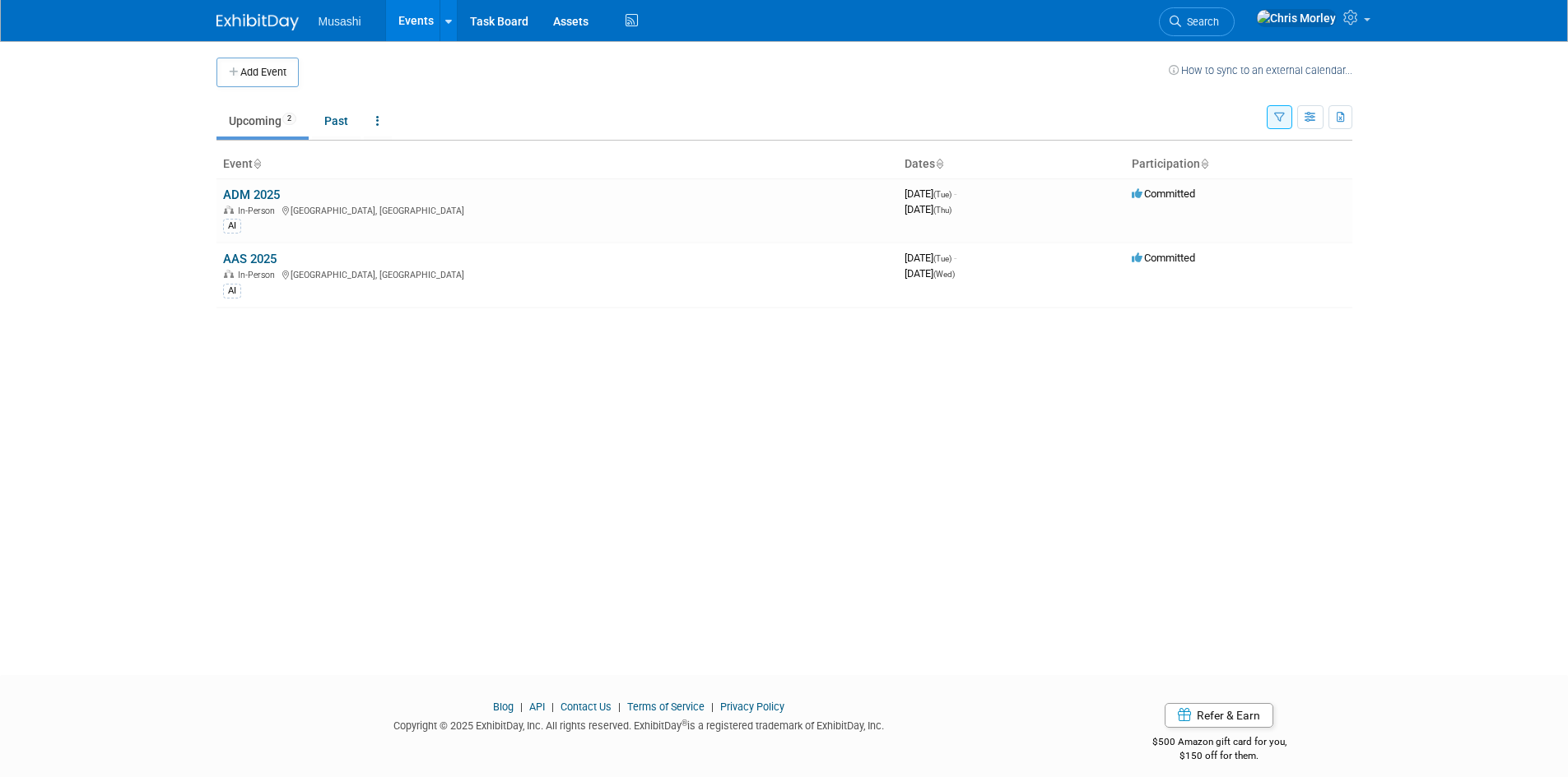
click at [1275, 116] on icon "button" at bounding box center [1279, 117] width 11 height 11
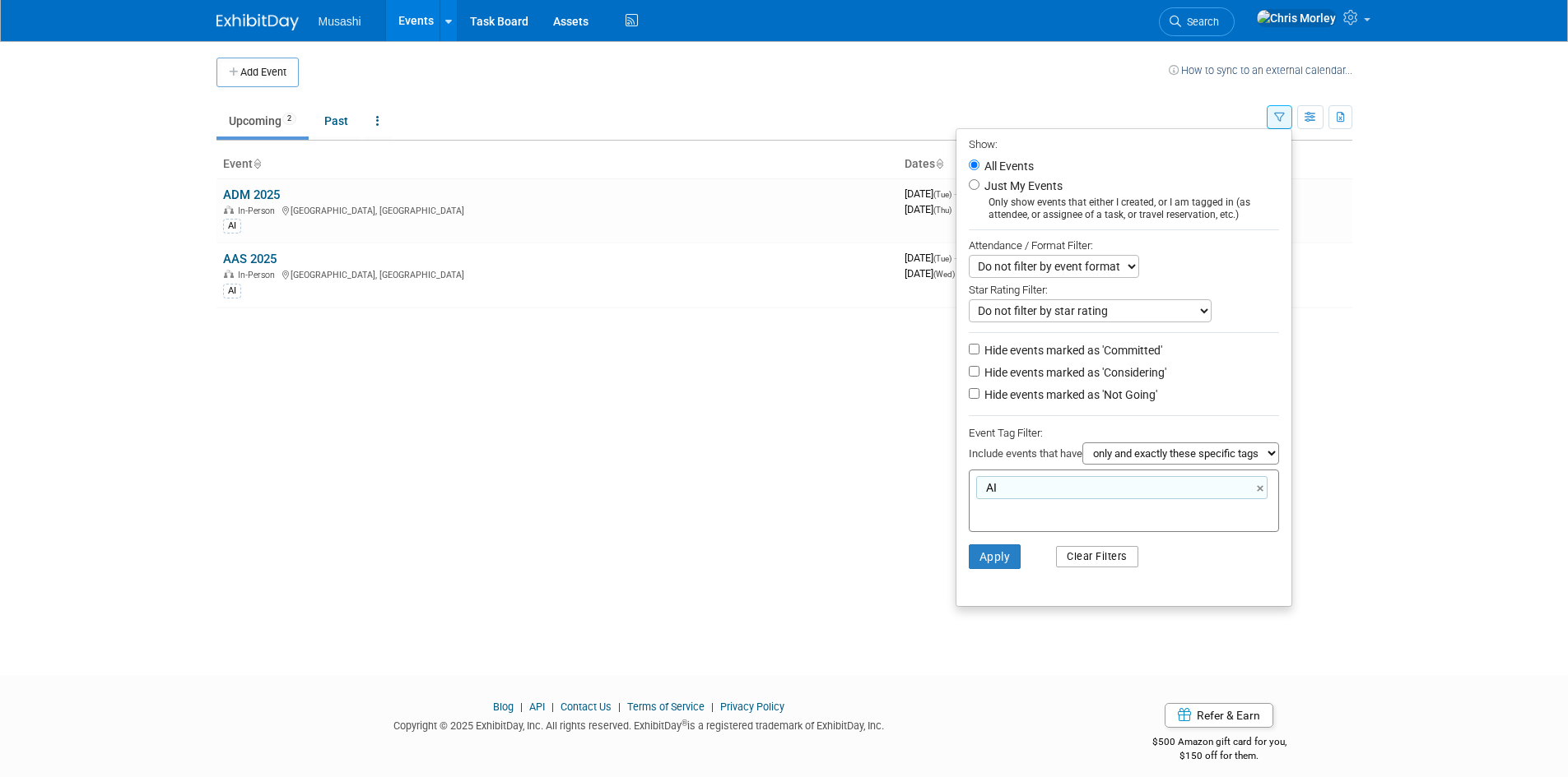
click at [1094, 564] on button "Clear Filters" at bounding box center [1097, 557] width 82 height 21
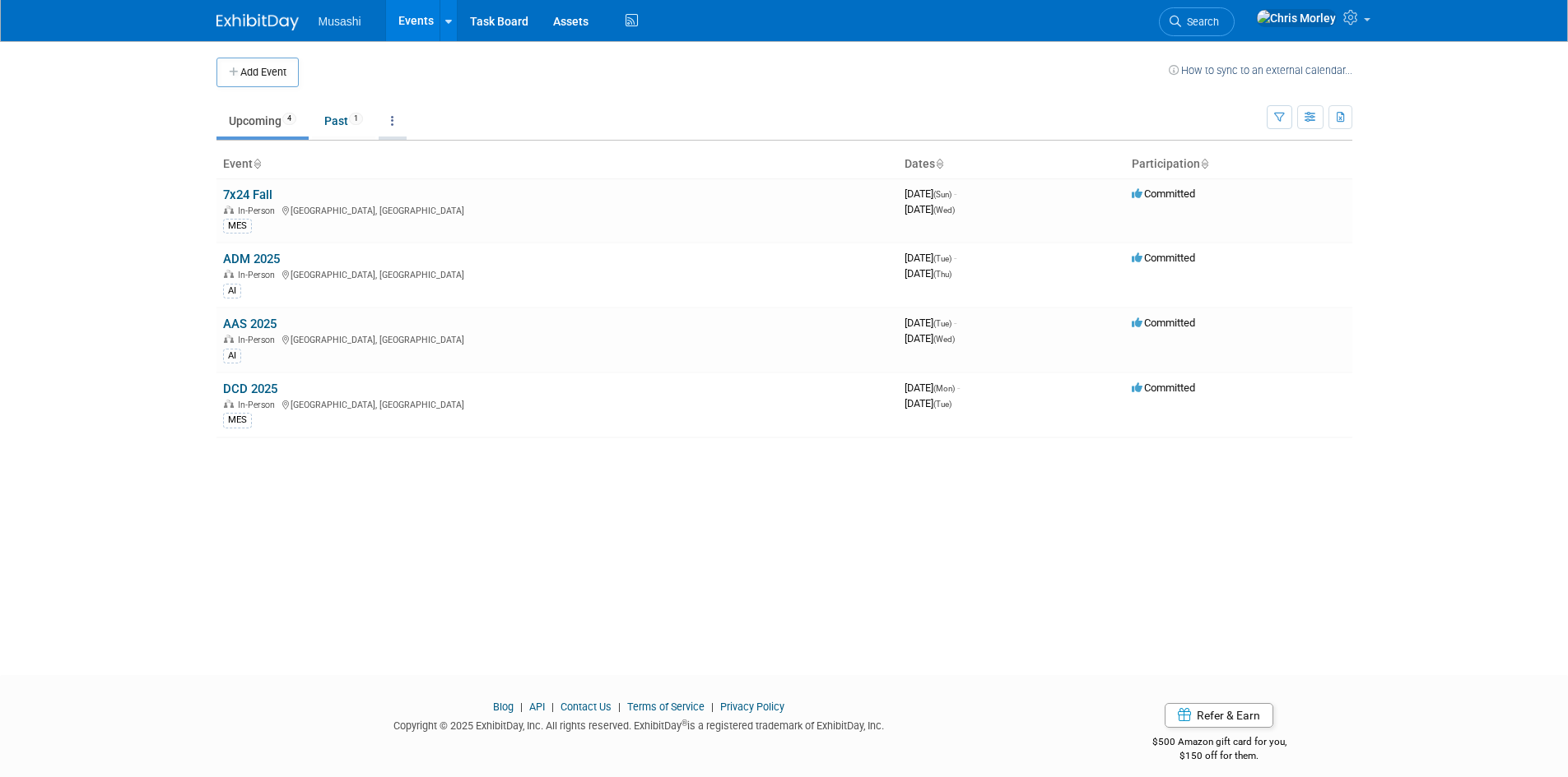
click at [395, 121] on icon at bounding box center [393, 121] width 3 height 12
click at [449, 23] on icon at bounding box center [449, 21] width 7 height 11
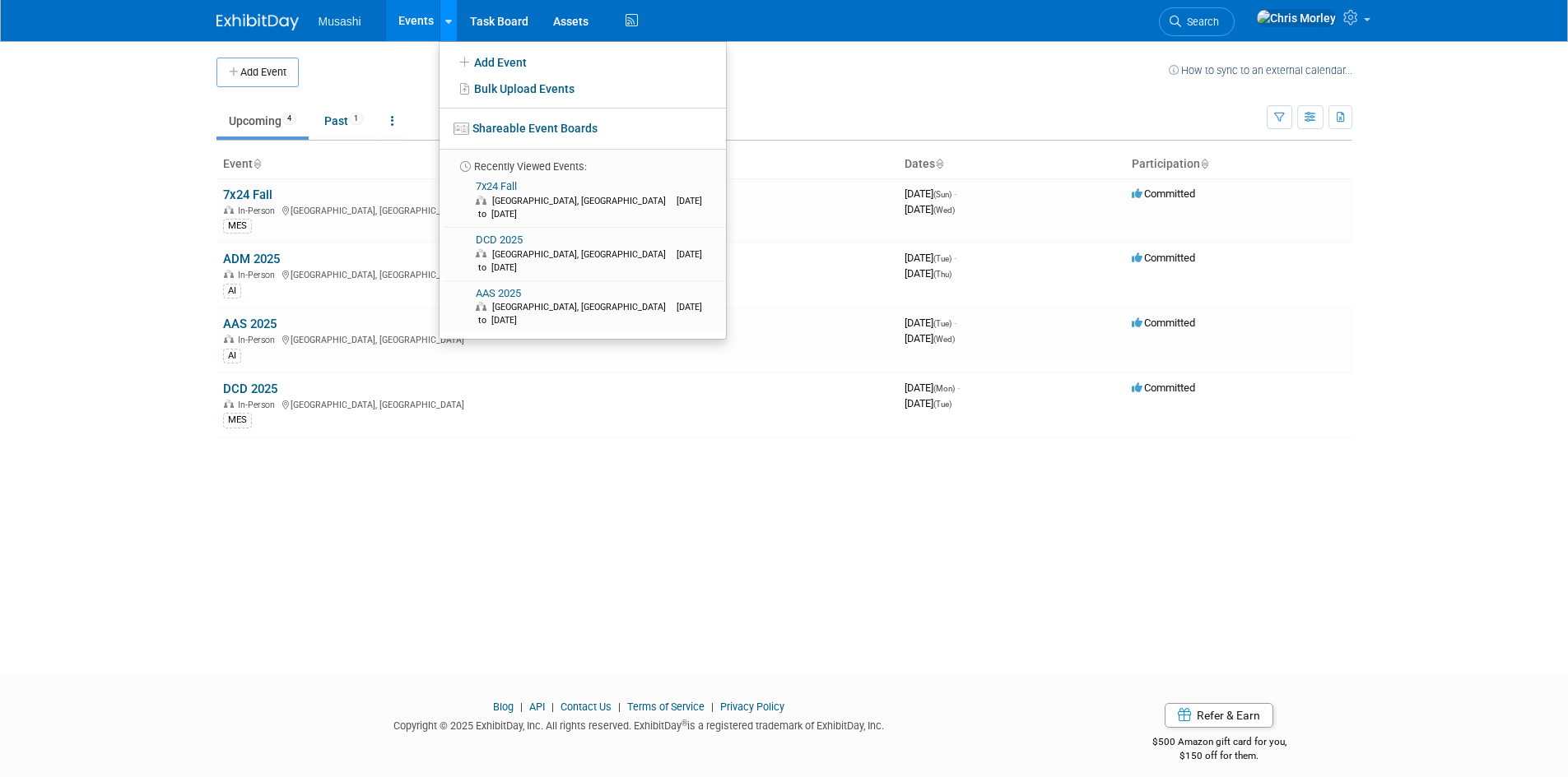
click at [449, 23] on icon at bounding box center [449, 21] width 7 height 11
